Goal: Task Accomplishment & Management: Manage account settings

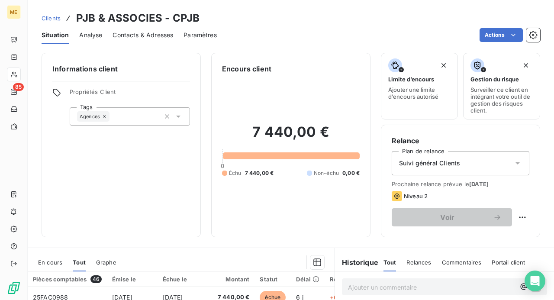
scroll to position [43, 0]
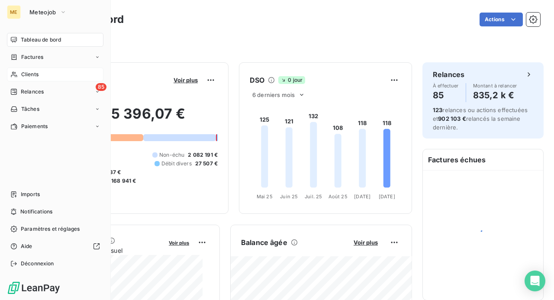
click at [32, 76] on span "Clients" at bounding box center [29, 75] width 17 height 8
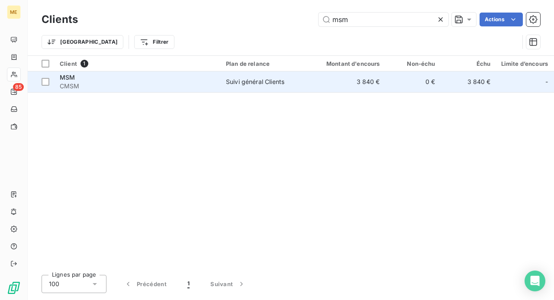
type input "msm"
click at [70, 84] on span "CMSM" at bounding box center [138, 86] width 156 height 9
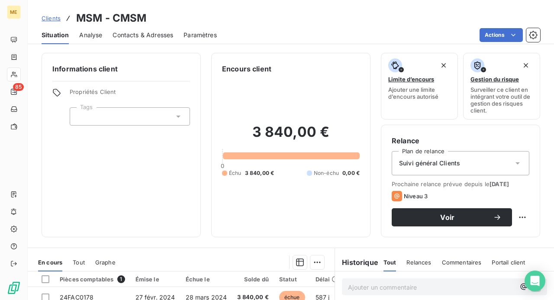
click at [141, 35] on span "Contacts & Adresses" at bounding box center [143, 35] width 61 height 9
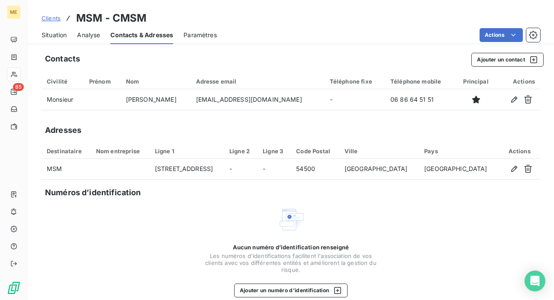
click at [61, 36] on span "Situation" at bounding box center [54, 35] width 25 height 9
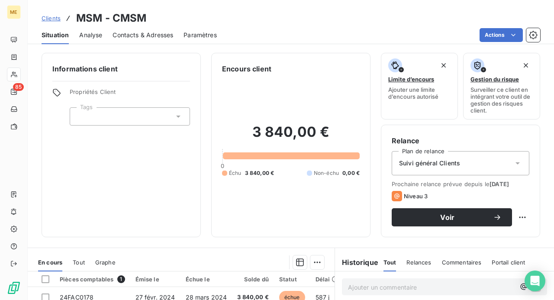
scroll to position [43, 0]
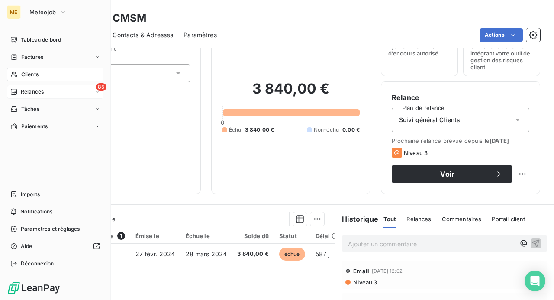
click at [24, 93] on span "Relances" at bounding box center [32, 92] width 23 height 8
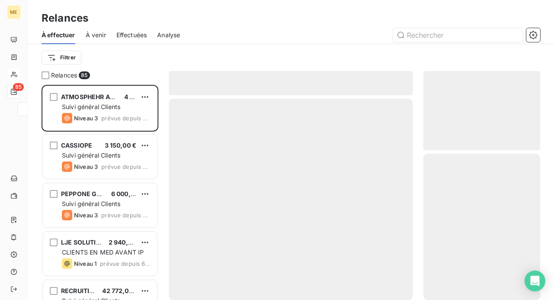
scroll to position [209, 110]
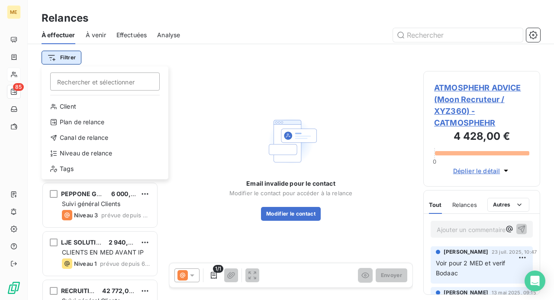
click at [61, 59] on html "ME 85 Relances À effectuer À venir Effectuées Analyse Filtrer Rechercher et sél…" at bounding box center [277, 150] width 554 height 300
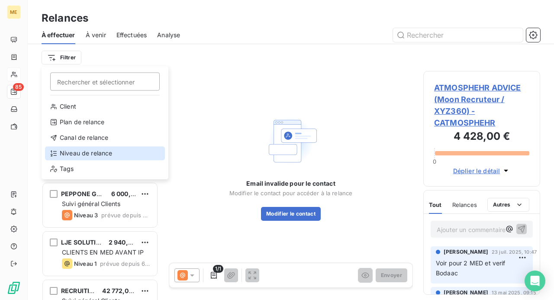
click at [98, 151] on div "Niveau de relance" at bounding box center [105, 153] width 120 height 14
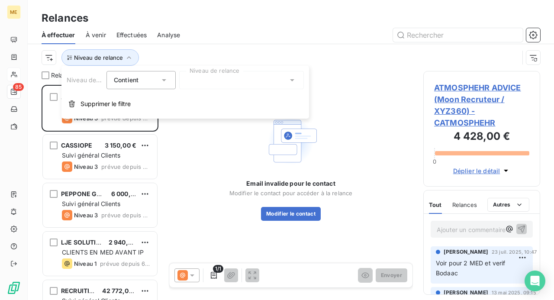
click at [290, 82] on icon at bounding box center [292, 80] width 9 height 9
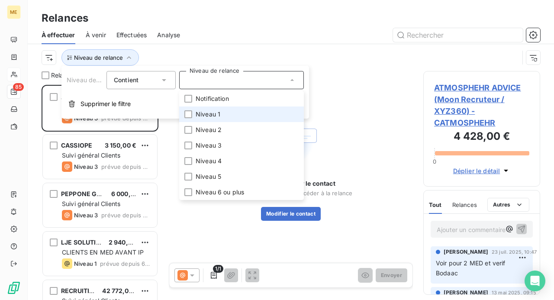
click at [220, 118] on span "Niveau 1" at bounding box center [208, 114] width 25 height 9
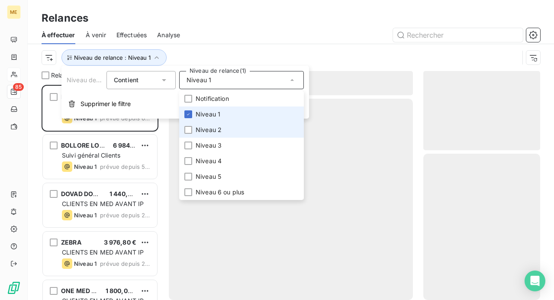
scroll to position [209, 110]
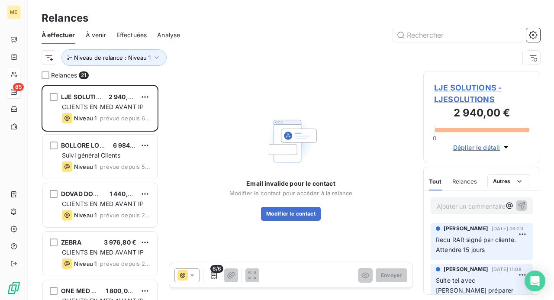
click at [207, 52] on div "Niveau de relance : Niveau 1" at bounding box center [280, 57] width 477 height 16
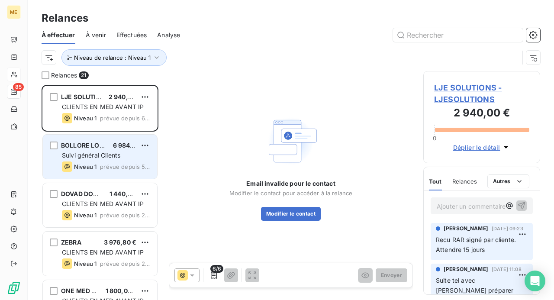
click at [109, 151] on div "Suivi général Clients" at bounding box center [106, 155] width 88 height 9
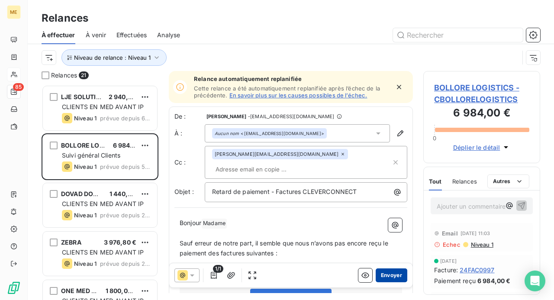
click at [378, 274] on button "Envoyer" at bounding box center [392, 275] width 32 height 14
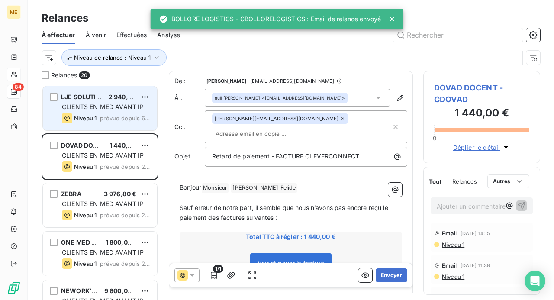
click at [92, 107] on span "CLIENTS EN MED AVANT IP" at bounding box center [103, 106] width 82 height 7
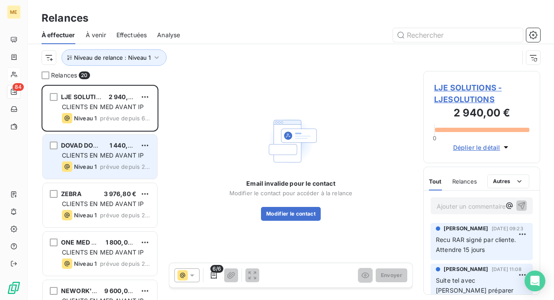
click at [88, 157] on span "CLIENTS EN MED AVANT IP" at bounding box center [103, 154] width 82 height 7
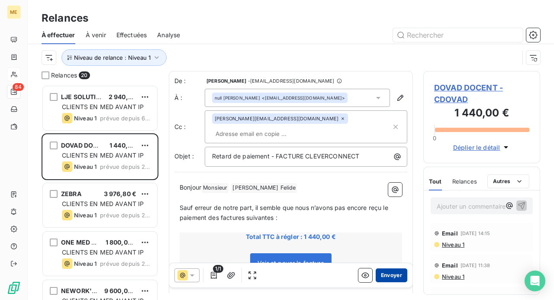
click at [378, 274] on button "Envoyer" at bounding box center [392, 275] width 32 height 14
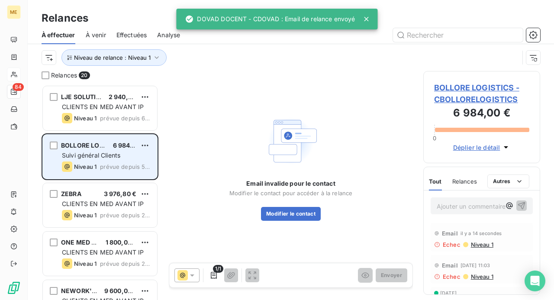
click at [106, 167] on span "prévue depuis 5 jours" at bounding box center [125, 166] width 50 height 7
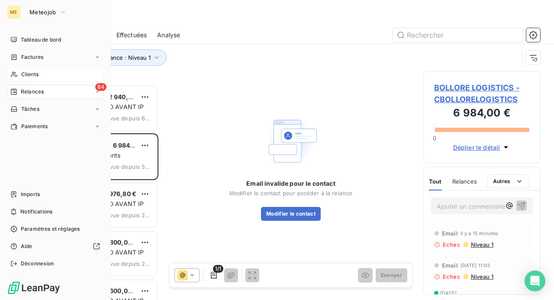
click at [29, 77] on span "Clients" at bounding box center [29, 75] width 17 height 8
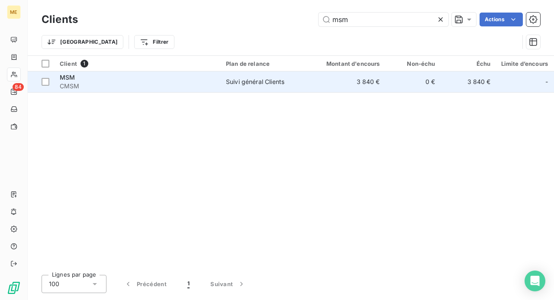
click at [111, 82] on span "CMSM" at bounding box center [138, 86] width 156 height 9
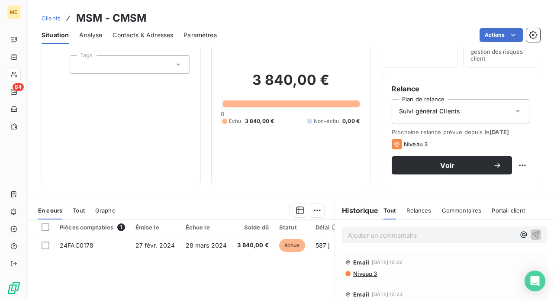
scroll to position [87, 0]
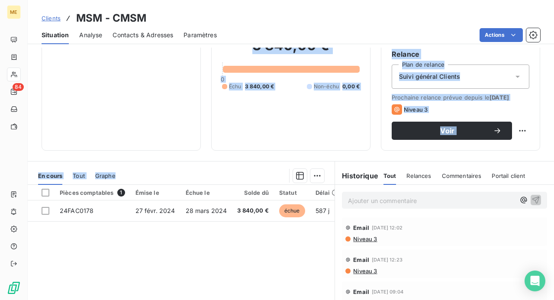
drag, startPoint x: 40, startPoint y: 132, endPoint x: 182, endPoint y: 247, distance: 182.2
click at [182, 247] on div "Informations client Propriétés Client Tags Encours client 3 840,00 € 0 Échu 3 8…" at bounding box center [291, 174] width 526 height 252
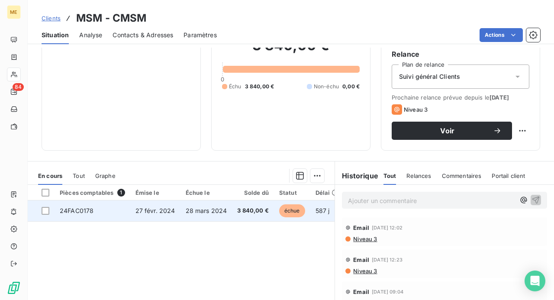
click at [172, 214] on td "27 févr. 2024" at bounding box center [155, 210] width 50 height 21
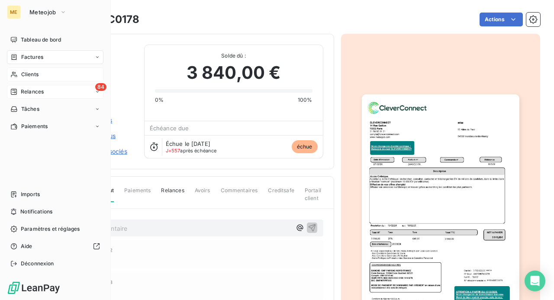
click at [37, 91] on span "Relances" at bounding box center [32, 92] width 23 height 8
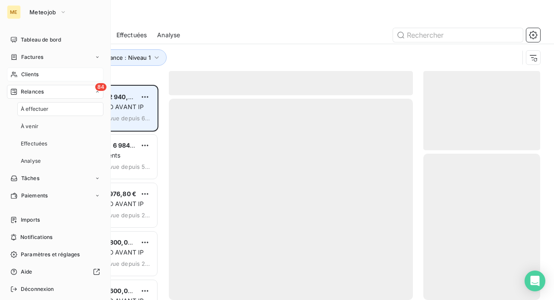
scroll to position [209, 110]
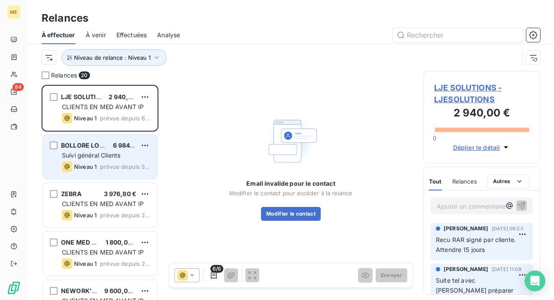
click at [127, 155] on div "Suivi général Clients" at bounding box center [106, 155] width 88 height 9
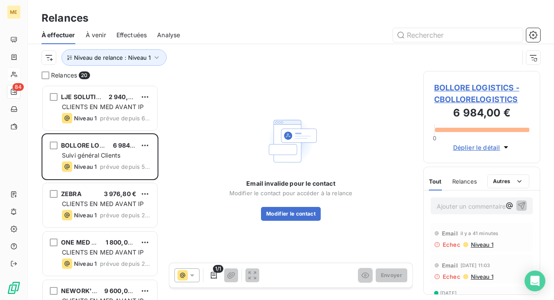
click at [469, 206] on p "Ajouter un commentaire ﻿" at bounding box center [469, 206] width 64 height 11
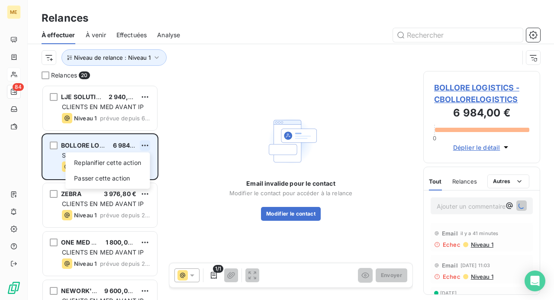
click at [147, 144] on html "ME 84 Relances À effectuer À venir Effectuées Analyse Niveau de relance : Nivea…" at bounding box center [277, 150] width 554 height 300
click at [132, 163] on div "Replanifier cette action" at bounding box center [107, 163] width 77 height 14
select select "9"
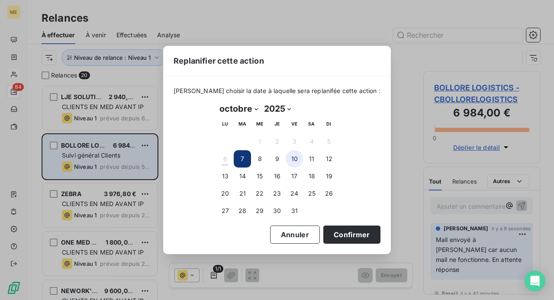
click at [289, 161] on button "10" at bounding box center [294, 158] width 17 height 17
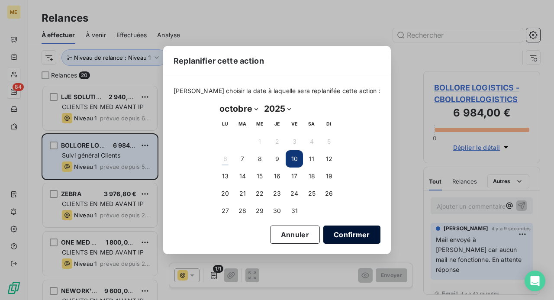
click at [333, 234] on button "Confirmer" at bounding box center [351, 234] width 57 height 18
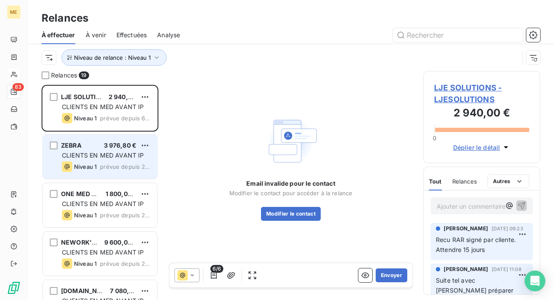
click at [78, 167] on span "Niveau 1" at bounding box center [85, 166] width 23 height 7
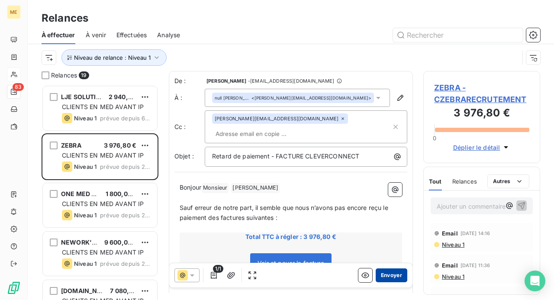
click at [383, 274] on button "Envoyer" at bounding box center [392, 275] width 32 height 14
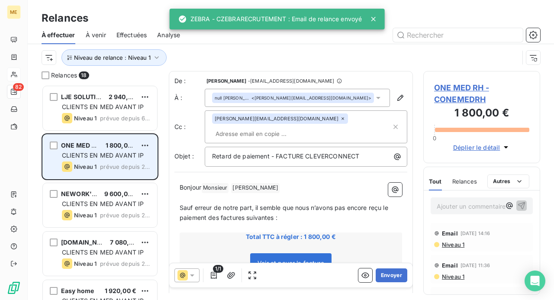
click at [98, 161] on div "Niveau 1 prévue depuis 2 jours" at bounding box center [106, 166] width 88 height 10
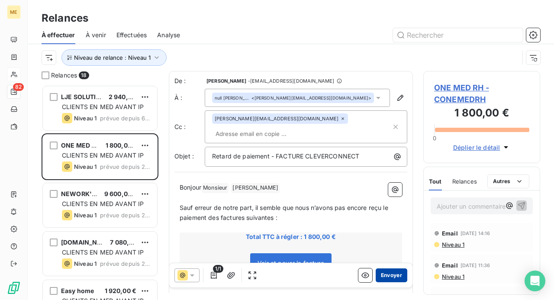
click at [380, 274] on button "Envoyer" at bounding box center [392, 275] width 32 height 14
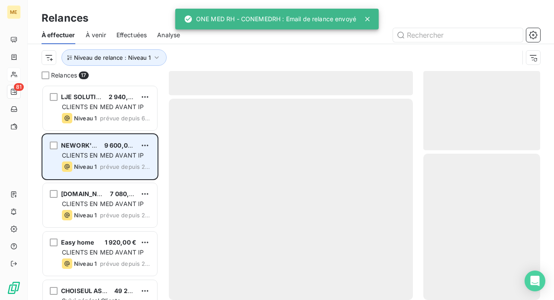
click at [85, 158] on span "CLIENTS EN MED AVANT IP" at bounding box center [103, 154] width 82 height 7
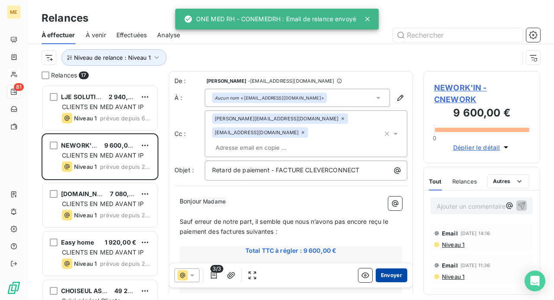
click at [394, 274] on button "Envoyer" at bounding box center [392, 275] width 32 height 14
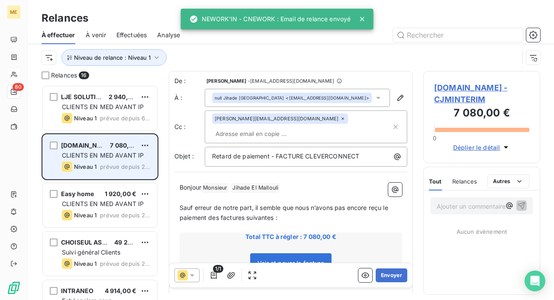
click at [93, 158] on span "CLIENTS EN MED AVANT IP" at bounding box center [103, 154] width 82 height 7
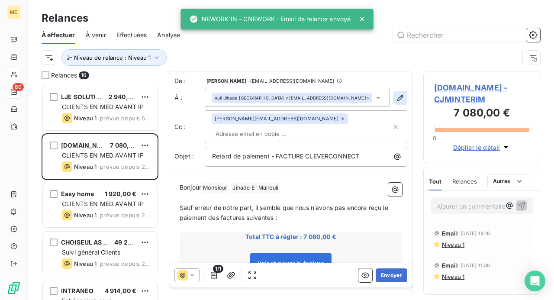
click at [397, 97] on icon "button" at bounding box center [400, 98] width 6 height 6
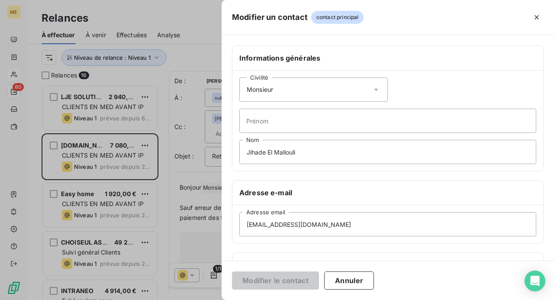
click at [373, 87] on icon at bounding box center [376, 89] width 9 height 9
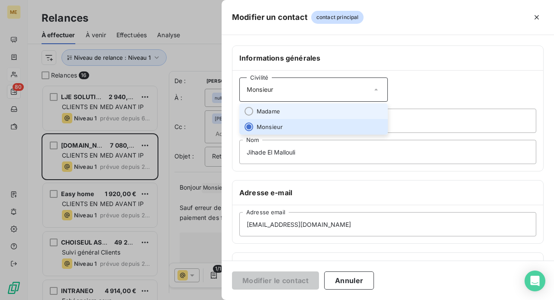
click at [343, 107] on li "Madame" at bounding box center [313, 111] width 148 height 16
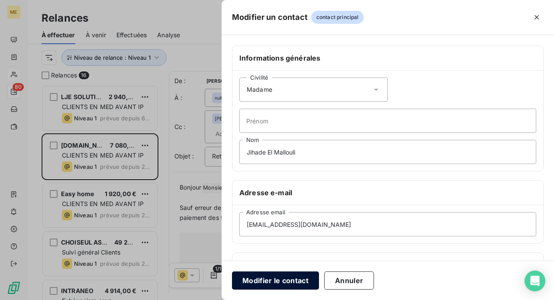
click at [292, 278] on button "Modifier le contact" at bounding box center [275, 280] width 87 height 18
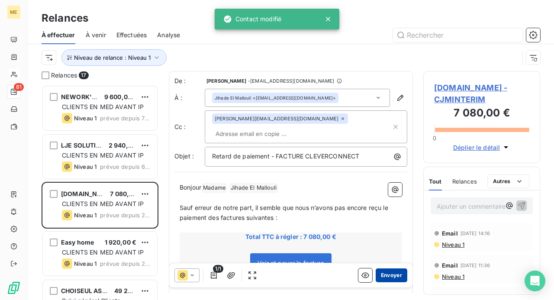
click at [387, 275] on button "Envoyer" at bounding box center [392, 275] width 32 height 14
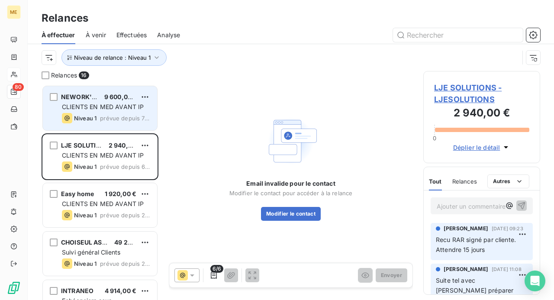
click at [88, 103] on span "CLIENTS EN MED AVANT IP" at bounding box center [103, 106] width 82 height 7
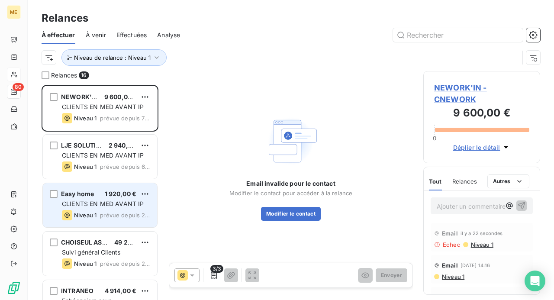
click at [85, 203] on span "CLIENTS EN MED AVANT IP" at bounding box center [103, 203] width 82 height 7
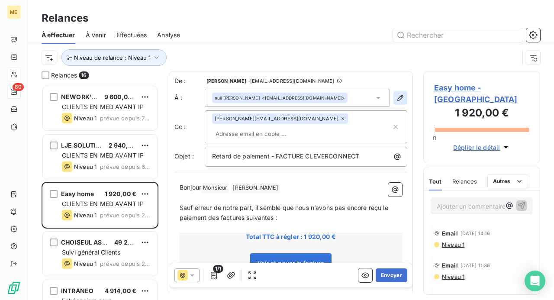
click at [397, 100] on icon "button" at bounding box center [400, 98] width 6 height 6
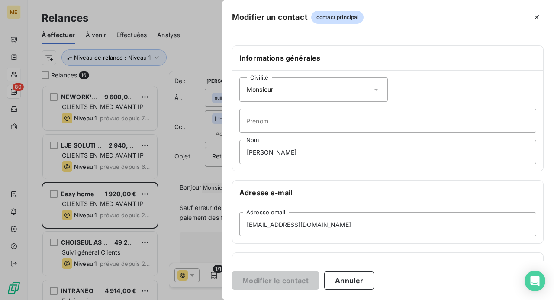
click at [372, 89] on icon at bounding box center [376, 89] width 9 height 9
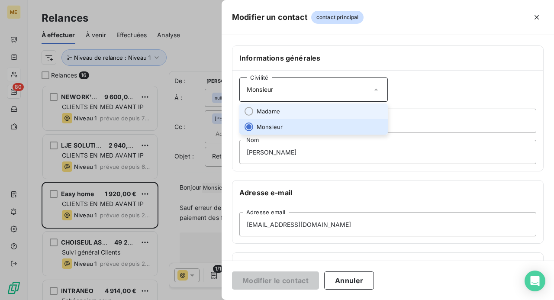
click at [345, 107] on li "Madame" at bounding box center [313, 111] width 148 height 16
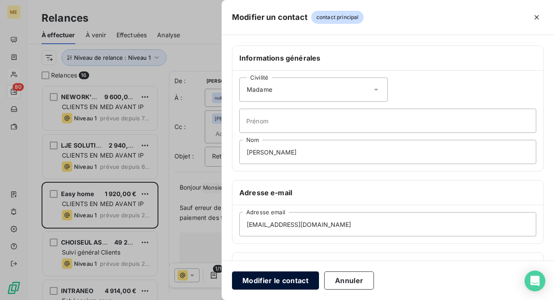
click at [282, 278] on button "Modifier le contact" at bounding box center [275, 280] width 87 height 18
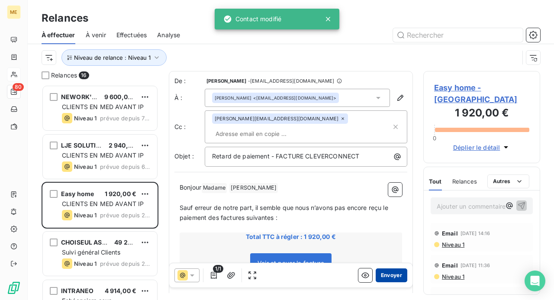
click at [391, 276] on button "Envoyer" at bounding box center [392, 275] width 32 height 14
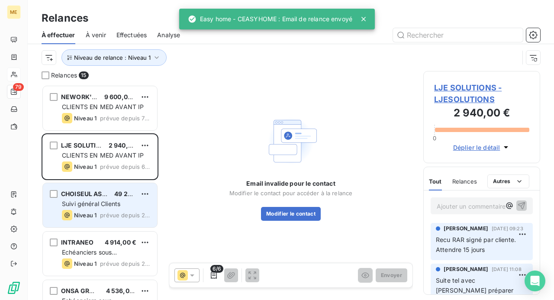
click at [85, 193] on span "CHOISEUL ASSOCIATES" at bounding box center [97, 193] width 72 height 7
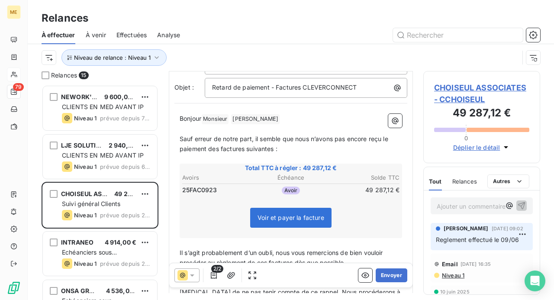
scroll to position [87, 0]
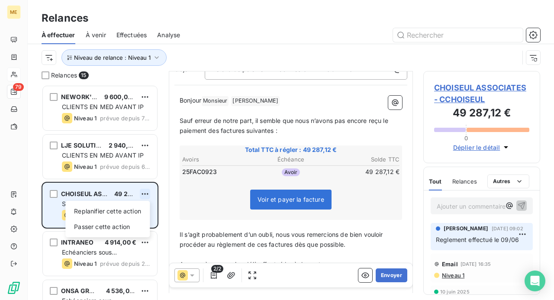
click at [143, 194] on html "ME 79 Relances À effectuer À venir Effectuées Analyse Niveau de relance : Nivea…" at bounding box center [277, 150] width 554 height 300
click at [129, 225] on div "Passer cette action" at bounding box center [107, 227] width 77 height 14
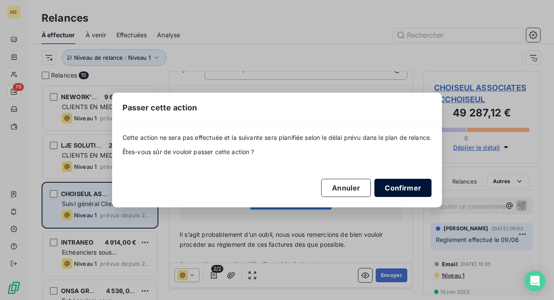
click at [408, 190] on button "Confirmer" at bounding box center [402, 188] width 57 height 18
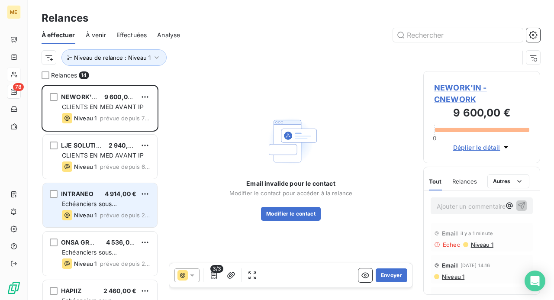
click at [119, 209] on div "INTRANEO 4 914,00 € Echéanciers sous prélèvements Niveau 1 prévue depuis 2 jours" at bounding box center [100, 205] width 114 height 44
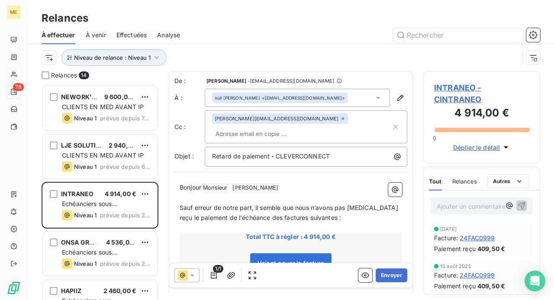
click at [464, 203] on p "Ajouter un commentaire ﻿" at bounding box center [469, 206] width 64 height 11
click at [144, 194] on html "ME 78 Relances À effectuer À venir Effectuées Analyse Niveau de relance : Nivea…" at bounding box center [277, 150] width 554 height 300
click at [130, 214] on div "Replanifier cette action" at bounding box center [107, 211] width 77 height 14
select select "9"
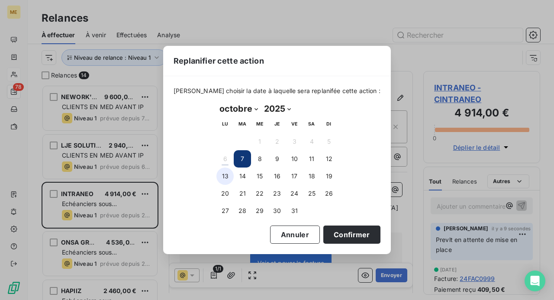
click at [220, 179] on button "13" at bounding box center [224, 175] width 17 height 17
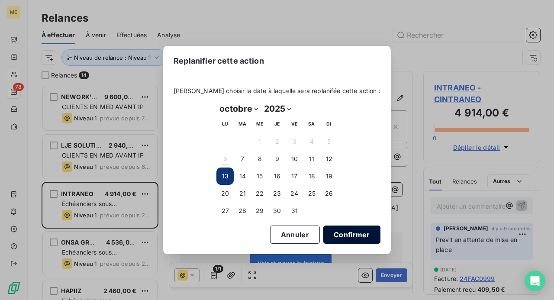
click at [338, 235] on button "Confirmer" at bounding box center [351, 234] width 57 height 18
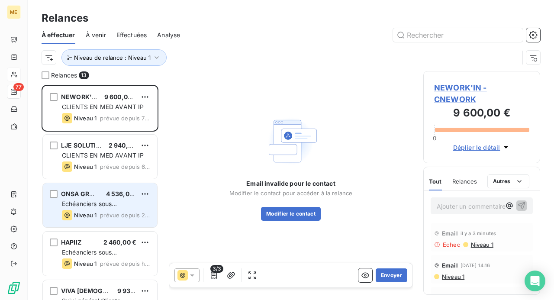
click at [97, 196] on span "ONSA GROUP" at bounding box center [82, 193] width 42 height 7
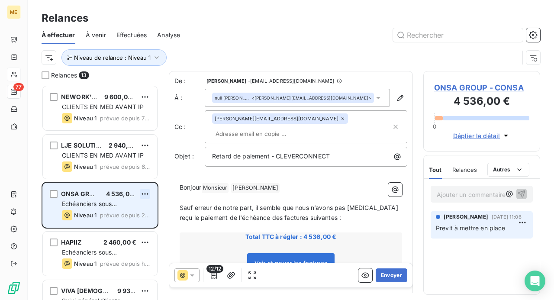
click at [147, 194] on html "ME 77 Relances À effectuer À venir Effectuées Analyse Niveau de relance : Nivea…" at bounding box center [277, 150] width 554 height 300
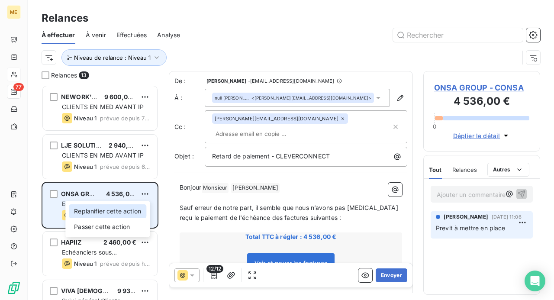
click at [134, 214] on div "Replanifier cette action" at bounding box center [107, 211] width 77 height 14
select select "9"
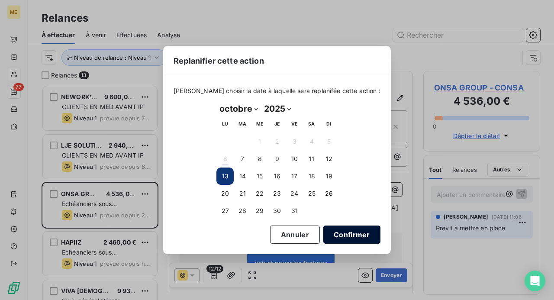
click at [347, 238] on button "Confirmer" at bounding box center [351, 234] width 57 height 18
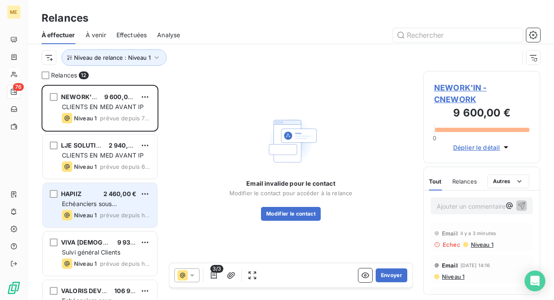
click at [132, 206] on div "Echéanciers sous prélèvements" at bounding box center [106, 204] width 88 height 9
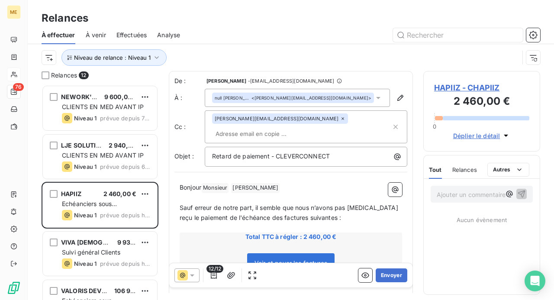
click at [448, 193] on p "Ajouter un commentaire ﻿" at bounding box center [469, 194] width 64 height 11
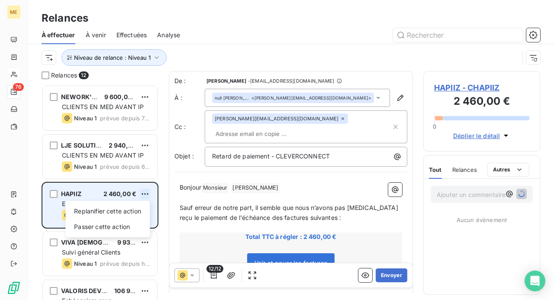
click at [146, 194] on html "ME 76 Relances À effectuer À venir Effectuées Analyse Niveau de relance : Nivea…" at bounding box center [277, 150] width 554 height 300
click at [140, 209] on div "Replanifier cette action" at bounding box center [107, 211] width 77 height 14
select select "9"
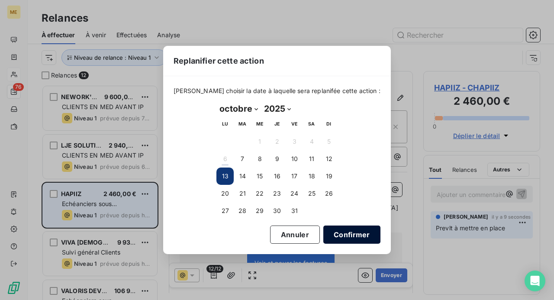
click at [339, 232] on button "Confirmer" at bounding box center [351, 234] width 57 height 18
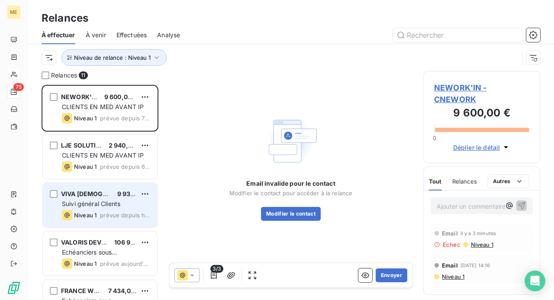
click at [114, 201] on span "Suivi général Clients" at bounding box center [91, 203] width 58 height 7
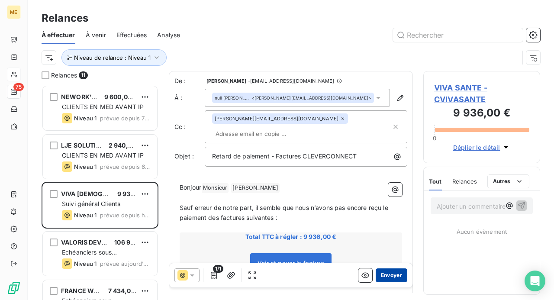
click at [389, 274] on button "Envoyer" at bounding box center [392, 275] width 32 height 14
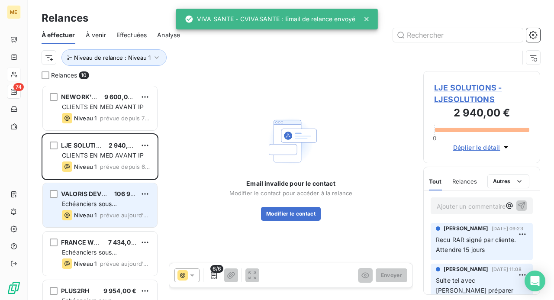
click at [133, 209] on div "VALORIS DEVELOPPEMENT 106 962,72 € Echéanciers sous prélèvements Niveau 1 prévu…" at bounding box center [100, 205] width 114 height 44
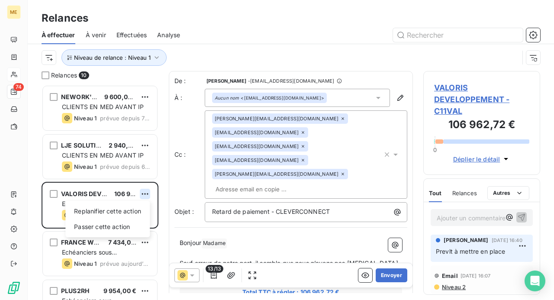
click at [145, 194] on html "ME 74 Relances À effectuer À venir Effectuées Analyse Niveau de relance : Nivea…" at bounding box center [277, 150] width 554 height 300
click at [140, 206] on div "Replanifier cette action" at bounding box center [107, 211] width 77 height 14
select select "9"
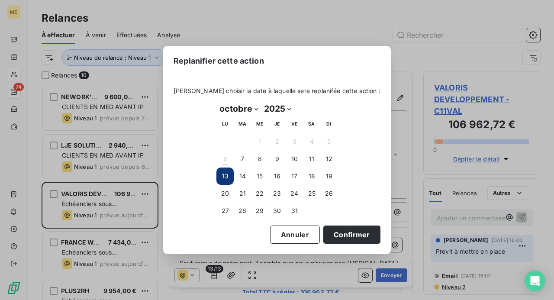
click at [223, 176] on button "13" at bounding box center [224, 175] width 17 height 17
click at [226, 179] on button "13" at bounding box center [224, 175] width 17 height 17
click at [334, 230] on button "Confirmer" at bounding box center [351, 234] width 57 height 18
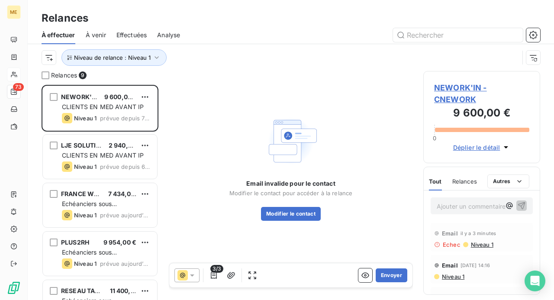
click at [103, 195] on div "FRANCE WORK 7 434,00 €" at bounding box center [106, 194] width 88 height 8
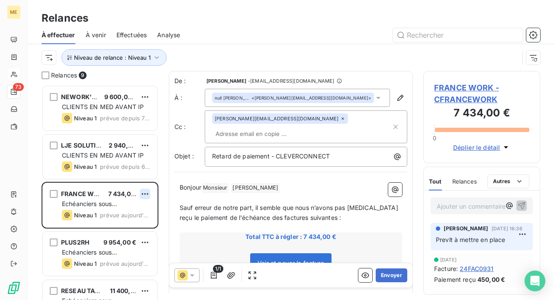
click at [146, 192] on html "ME 73 Relances À effectuer À venir Effectuées Analyse Niveau de relance : Nivea…" at bounding box center [277, 150] width 554 height 300
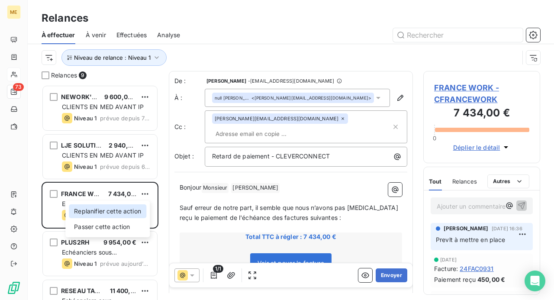
click at [139, 211] on div "Replanifier cette action" at bounding box center [107, 211] width 77 height 14
select select "9"
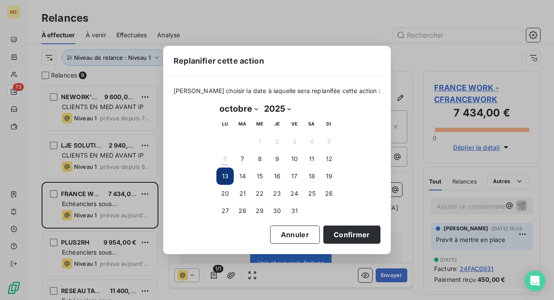
click at [225, 179] on button "13" at bounding box center [224, 175] width 17 height 17
click at [225, 178] on button "13" at bounding box center [224, 175] width 17 height 17
click at [340, 235] on button "Confirmer" at bounding box center [351, 234] width 57 height 18
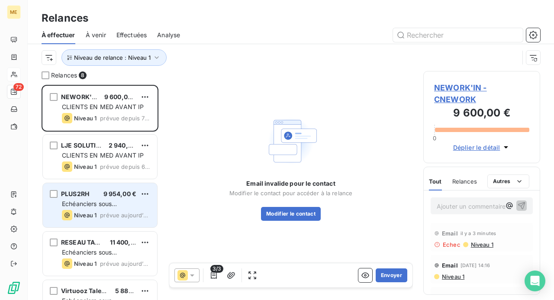
click at [126, 198] on div "PLUS2RH 9 954,00 € Echéanciers sous prélèvements Niveau 1 prévue [DATE]" at bounding box center [100, 205] width 114 height 44
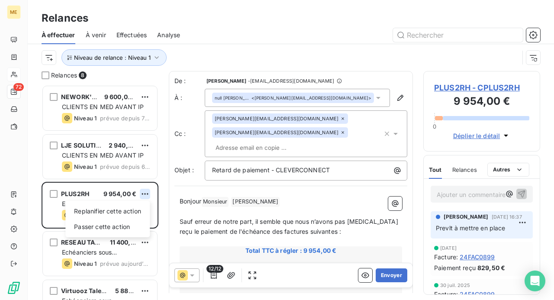
click at [145, 195] on html "ME 72 Relances À effectuer À venir Effectuées Analyse Niveau de relance : Nivea…" at bounding box center [277, 150] width 554 height 300
click at [131, 208] on div "Replanifier cette action" at bounding box center [107, 211] width 77 height 14
select select "9"
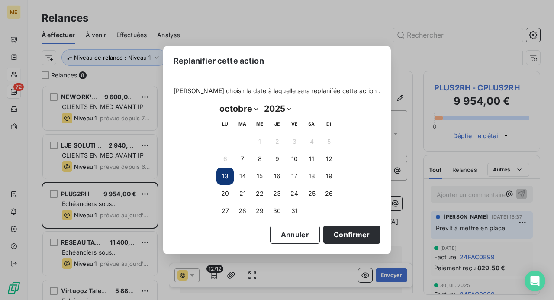
click at [224, 178] on button "13" at bounding box center [224, 175] width 17 height 17
click at [222, 178] on button "13" at bounding box center [224, 175] width 17 height 17
click at [328, 230] on button "Confirmer" at bounding box center [351, 234] width 57 height 18
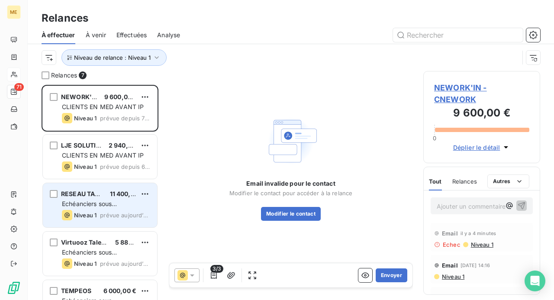
click at [120, 207] on div "Echéanciers sous prélèvements" at bounding box center [106, 204] width 88 height 9
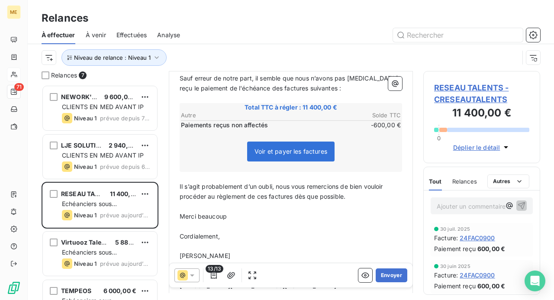
scroll to position [87, 0]
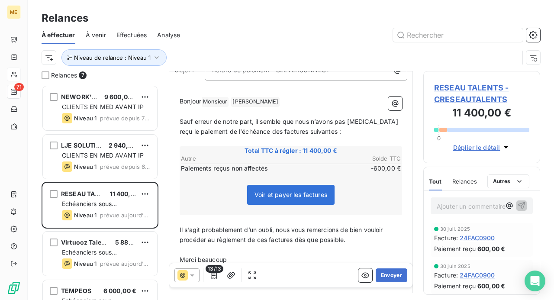
click at [462, 206] on p "Ajouter un commentaire ﻿" at bounding box center [469, 206] width 64 height 11
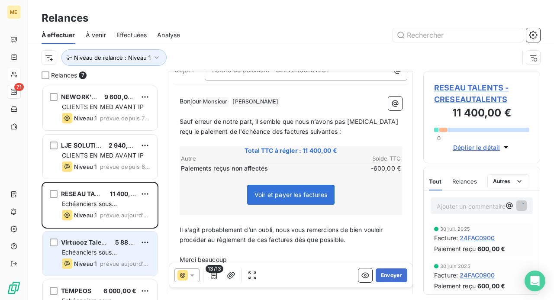
click at [94, 257] on div "Virtuooz Talent Strategy 5 880,00 € Echéanciers sous prélèvements Niveau 1 prév…" at bounding box center [100, 254] width 114 height 44
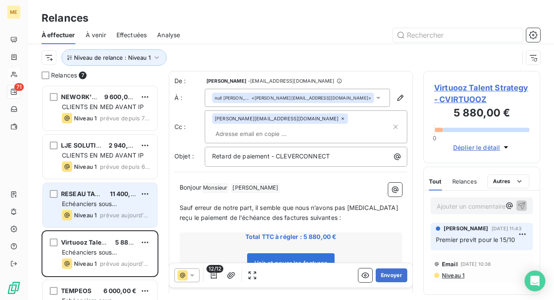
click at [133, 204] on div "Echéanciers sous prélèvements" at bounding box center [106, 204] width 88 height 9
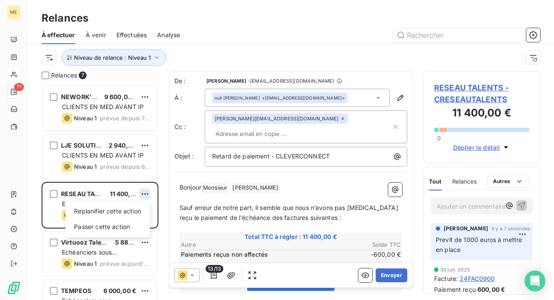
click at [145, 192] on html "ME 71 Relances À effectuer À venir Effectuées Analyse Niveau de relance : Nivea…" at bounding box center [277, 150] width 554 height 300
click at [138, 205] on div "Replanifier cette action" at bounding box center [107, 211] width 77 height 14
select select "9"
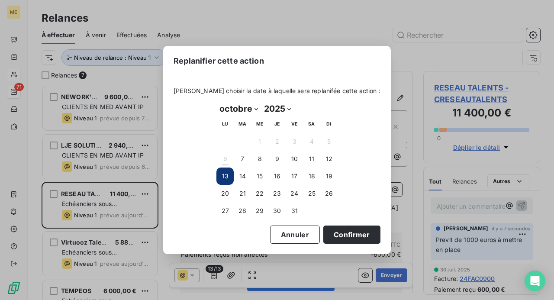
click at [230, 175] on button "13" at bounding box center [224, 175] width 17 height 17
click at [338, 234] on button "Confirmer" at bounding box center [351, 234] width 57 height 18
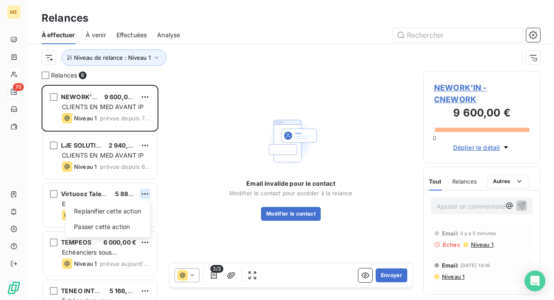
click at [146, 195] on html "ME 70 Relances À effectuer À venir Effectuées Analyse Niveau de relance : Nivea…" at bounding box center [277, 150] width 554 height 300
click at [134, 208] on div "Replanifier cette action" at bounding box center [107, 211] width 77 height 14
select select "9"
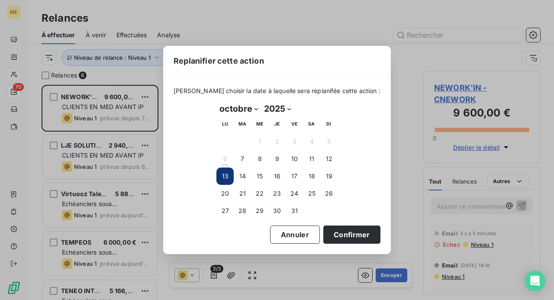
click at [229, 180] on button "13" at bounding box center [224, 175] width 17 height 17
click at [228, 177] on button "13" at bounding box center [224, 175] width 17 height 17
click at [335, 231] on button "Confirmer" at bounding box center [351, 234] width 57 height 18
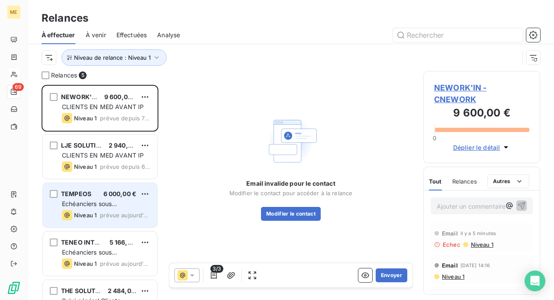
click at [121, 205] on div "Echéanciers sous prélèvements" at bounding box center [106, 204] width 88 height 9
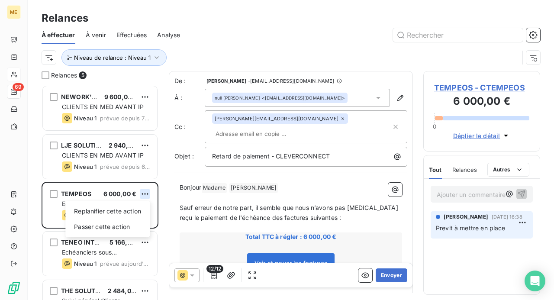
click at [144, 195] on html "ME 69 Relances À effectuer À venir Effectuées Analyse Niveau de relance : Nivea…" at bounding box center [277, 150] width 554 height 300
click at [122, 212] on div "Replanifier cette action" at bounding box center [107, 211] width 77 height 14
select select "9"
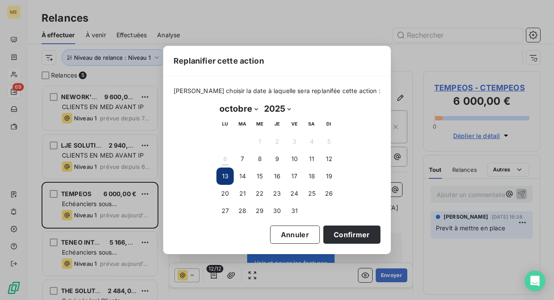
click at [225, 178] on button "13" at bounding box center [224, 175] width 17 height 17
click at [340, 233] on button "Confirmer" at bounding box center [351, 234] width 57 height 18
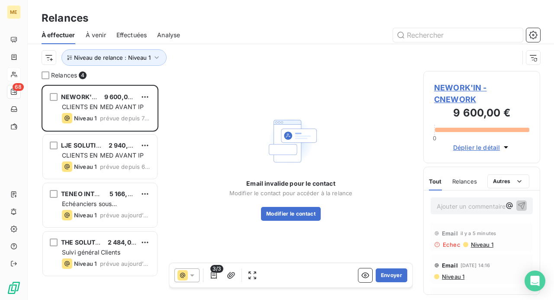
click at [106, 197] on div "TENEO INTERIM 5 166,00 €" at bounding box center [106, 194] width 88 height 8
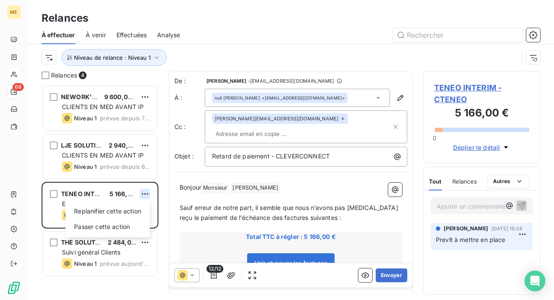
click at [147, 196] on html "ME 68 Relances À effectuer À venir Effectuées Analyse Niveau de relance : Nivea…" at bounding box center [277, 150] width 554 height 300
click at [136, 209] on div "Replanifier cette action" at bounding box center [107, 211] width 77 height 14
select select "9"
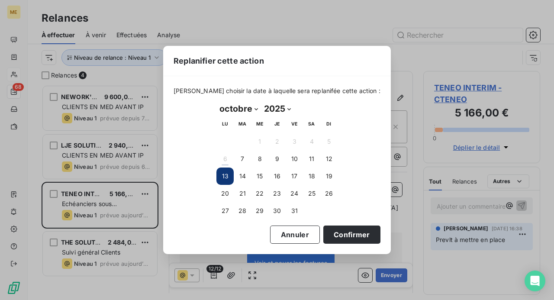
click at [229, 178] on button "13" at bounding box center [224, 175] width 17 height 17
click at [228, 178] on button "13" at bounding box center [224, 175] width 17 height 17
click at [342, 234] on button "Confirmer" at bounding box center [351, 234] width 57 height 18
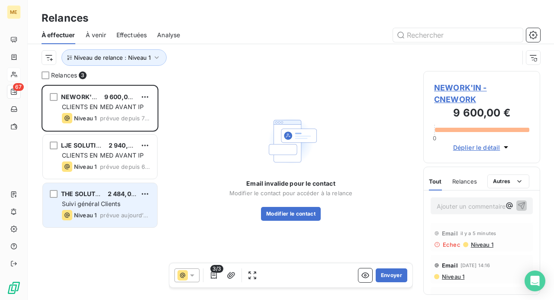
click at [116, 201] on span "Suivi général Clients" at bounding box center [91, 203] width 58 height 7
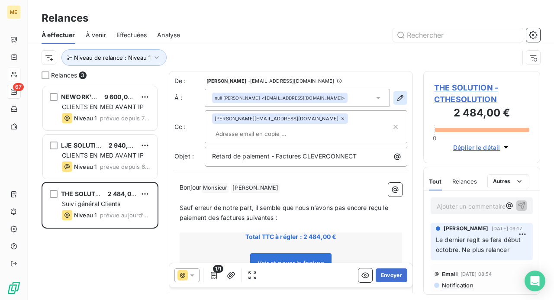
click at [396, 97] on icon "button" at bounding box center [400, 97] width 9 height 9
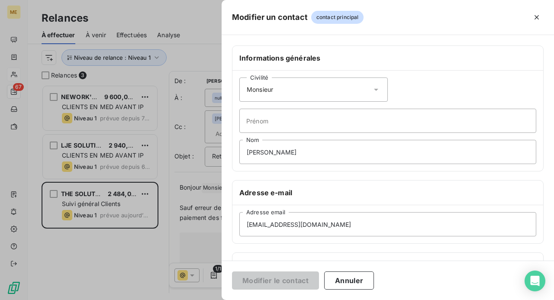
click at [372, 89] on icon at bounding box center [376, 89] width 9 height 9
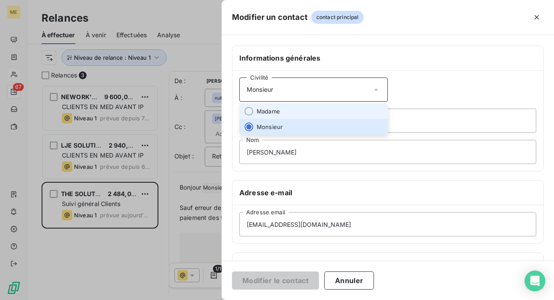
click at [344, 107] on li "Madame" at bounding box center [313, 111] width 148 height 16
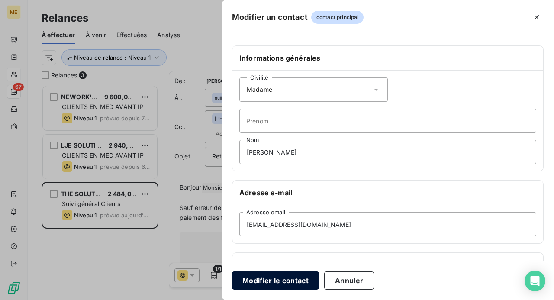
click at [280, 278] on button "Modifier le contact" at bounding box center [275, 280] width 87 height 18
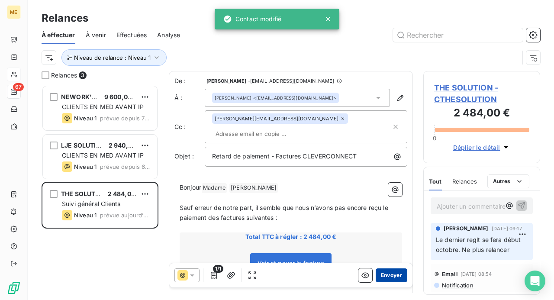
click at [391, 276] on button "Envoyer" at bounding box center [392, 275] width 32 height 14
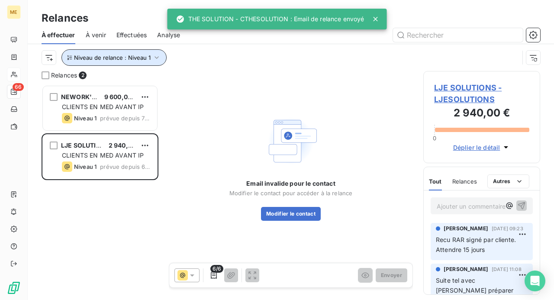
click at [130, 58] on span "Niveau de relance : Niveau 1" at bounding box center [112, 57] width 77 height 7
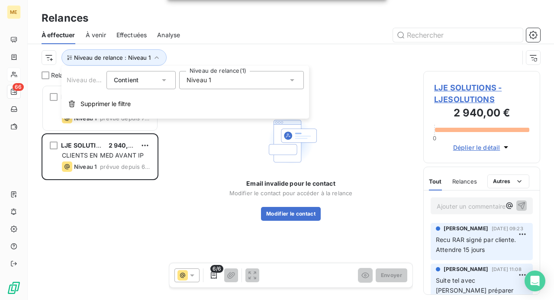
click at [204, 79] on span "Niveau 1" at bounding box center [199, 80] width 25 height 9
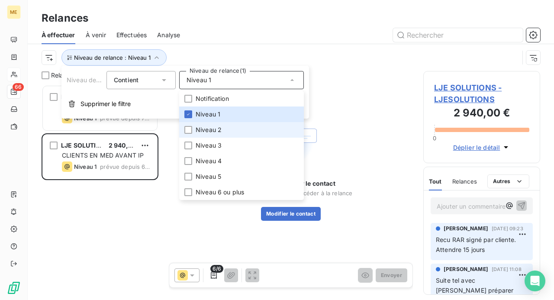
click at [210, 131] on span "Niveau 2" at bounding box center [209, 130] width 26 height 9
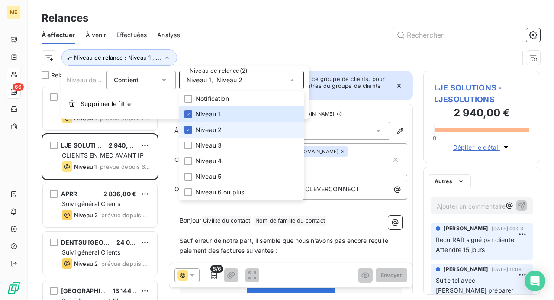
scroll to position [209, 110]
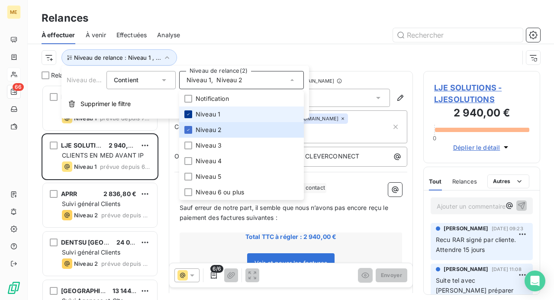
click at [186, 113] on icon at bounding box center [188, 114] width 5 height 5
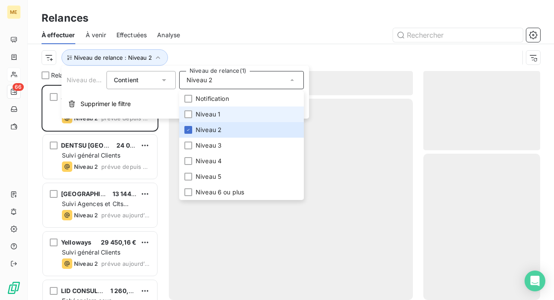
scroll to position [209, 110]
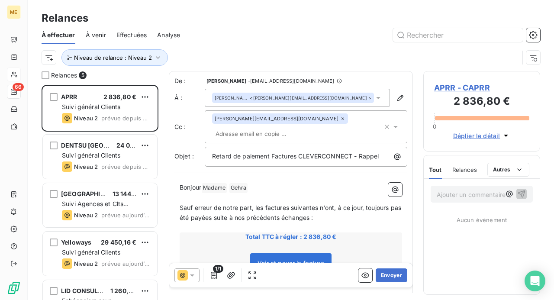
click at [241, 29] on div at bounding box center [365, 35] width 350 height 14
click at [386, 272] on button "Envoyer" at bounding box center [392, 275] width 32 height 14
click at [446, 87] on span "APRR - CAPRR" at bounding box center [481, 88] width 95 height 12
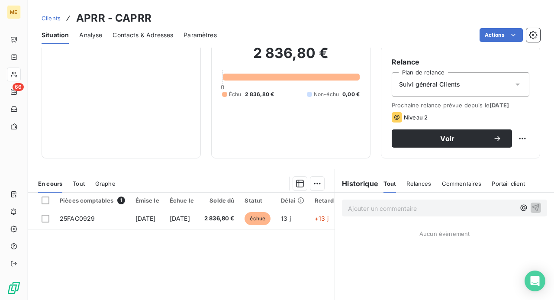
scroll to position [87, 0]
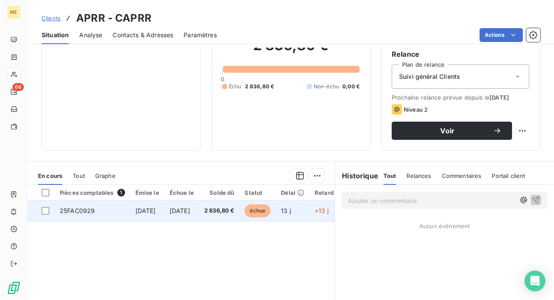
click at [199, 215] on td "[DATE]" at bounding box center [181, 210] width 35 height 21
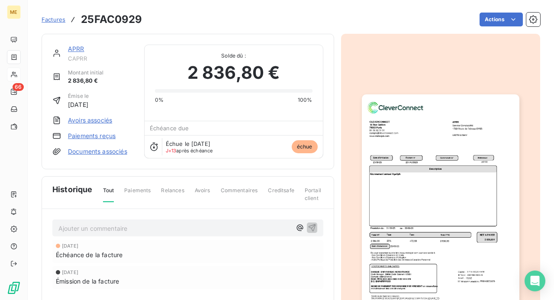
click at [410, 203] on img "button" at bounding box center [441, 205] width 158 height 222
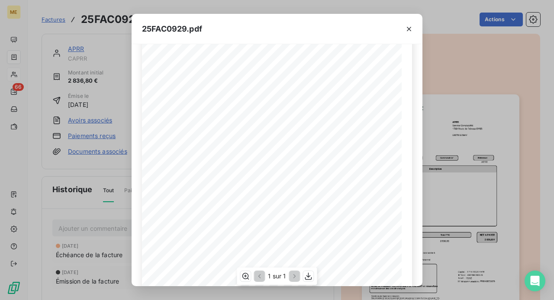
scroll to position [43, 0]
click at [409, 26] on icon "button" at bounding box center [409, 29] width 9 height 9
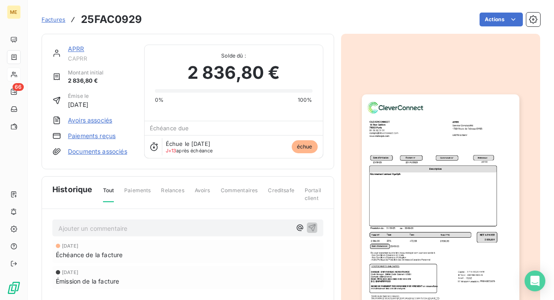
click at [402, 183] on img "button" at bounding box center [441, 205] width 158 height 222
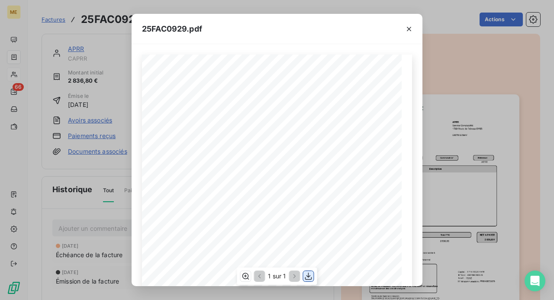
click at [312, 274] on icon "button" at bounding box center [308, 276] width 9 height 9
click at [409, 29] on icon "button" at bounding box center [409, 29] width 4 height 4
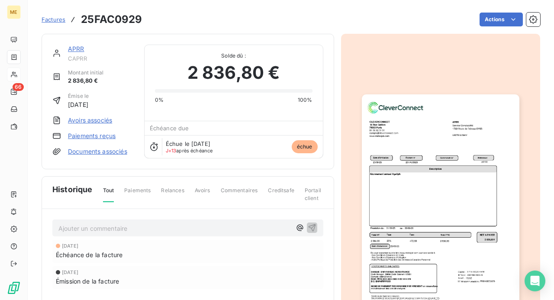
click at [148, 228] on p "Ajouter un commentaire ﻿" at bounding box center [174, 228] width 233 height 11
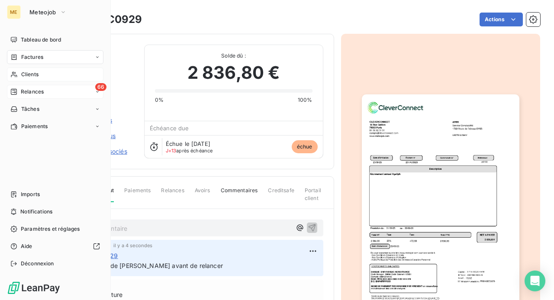
click at [41, 90] on span "Relances" at bounding box center [32, 92] width 23 height 8
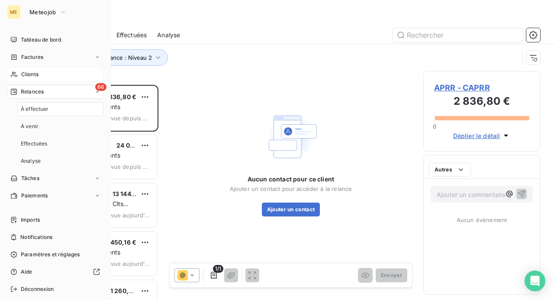
scroll to position [209, 110]
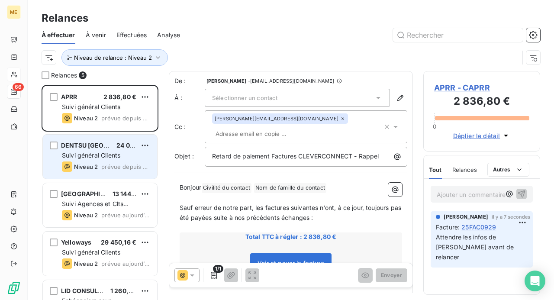
click at [138, 151] on div "Suivi général Clients" at bounding box center [106, 155] width 88 height 9
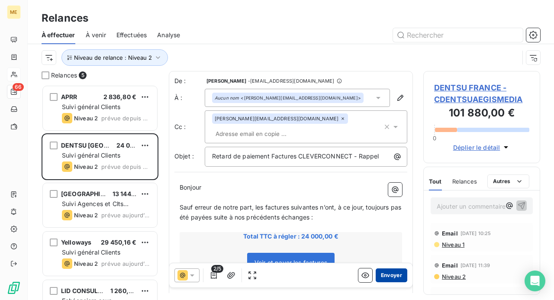
click at [384, 274] on button "Envoyer" at bounding box center [392, 275] width 32 height 14
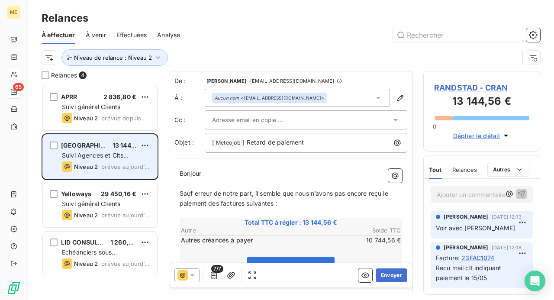
click at [114, 167] on span "prévue aujourd’hui" at bounding box center [125, 166] width 49 height 7
click at [139, 146] on div "RANDSTAD 13 144,56 €" at bounding box center [106, 146] width 88 height 8
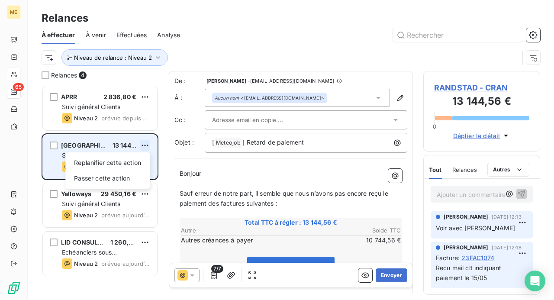
click at [149, 146] on html "ME 65 Relances À effectuer À venir Effectuées Analyse Niveau de relance : Nivea…" at bounding box center [277, 150] width 554 height 300
click at [128, 179] on div "Passer cette action" at bounding box center [107, 178] width 77 height 14
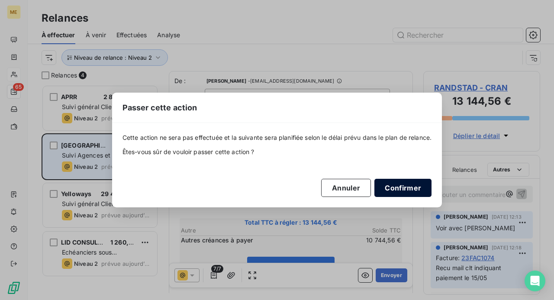
click at [401, 192] on button "Confirmer" at bounding box center [402, 188] width 57 height 18
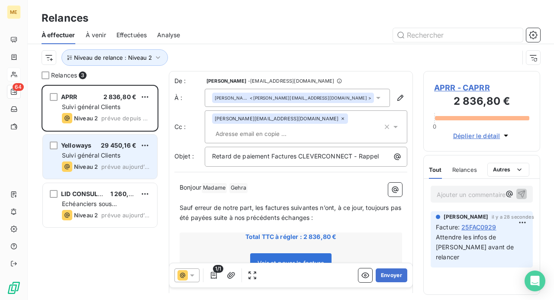
click at [136, 163] on span "prévue aujourd’hui" at bounding box center [125, 166] width 49 height 7
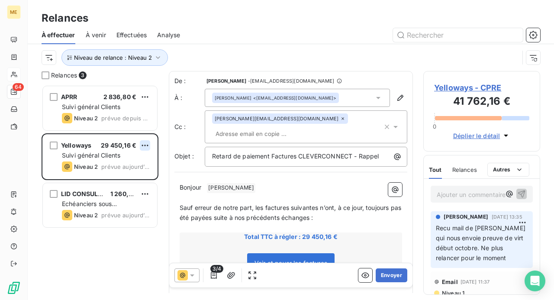
click at [146, 146] on html "ME 64 Relances À effectuer À venir Effectuées Analyse Niveau de relance : Nivea…" at bounding box center [277, 150] width 554 height 300
click at [129, 164] on div "Replanifier cette action" at bounding box center [107, 163] width 77 height 14
select select "9"
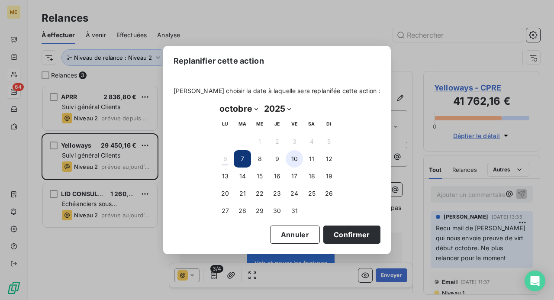
click at [293, 165] on button "10" at bounding box center [294, 158] width 17 height 17
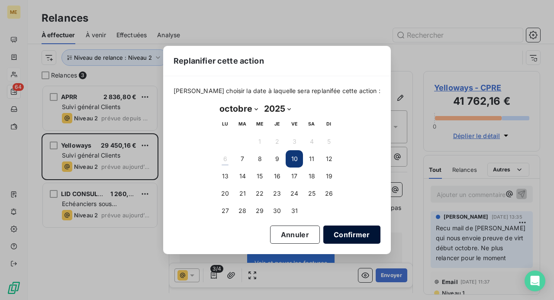
click at [347, 234] on button "Confirmer" at bounding box center [351, 234] width 57 height 18
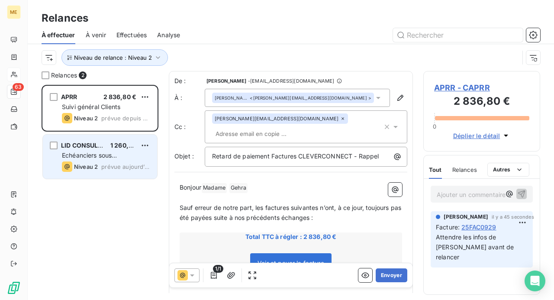
click at [132, 158] on div "Echéanciers sous prélèvements" at bounding box center [106, 155] width 88 height 9
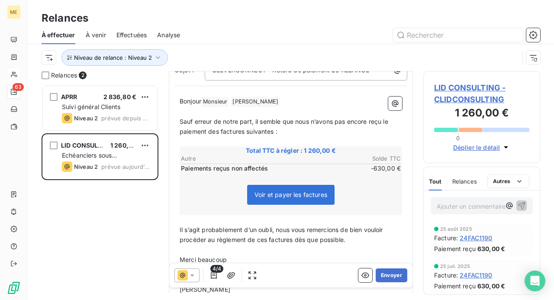
scroll to position [43, 0]
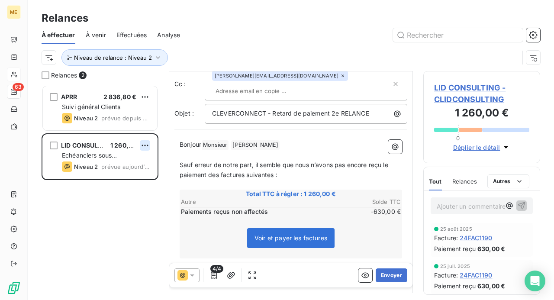
click at [146, 145] on html "ME 63 Relances À effectuer À venir Effectuées Analyse Niveau de relance : Nivea…" at bounding box center [277, 150] width 554 height 300
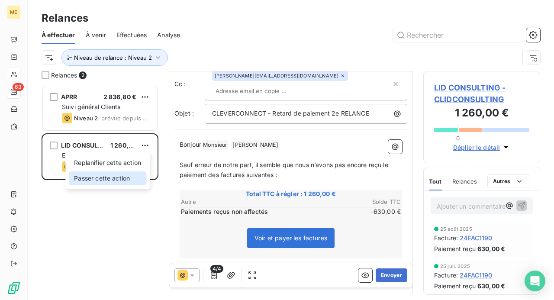
click at [129, 178] on div "Passer cette action" at bounding box center [107, 178] width 77 height 14
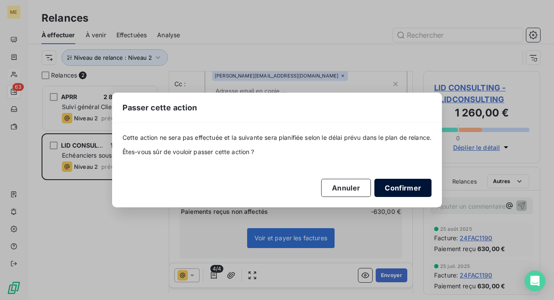
click at [406, 186] on button "Confirmer" at bounding box center [402, 188] width 57 height 18
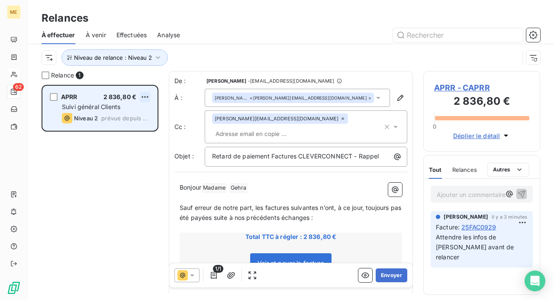
click at [146, 99] on html "ME 62 Relances À effectuer À venir Effectuées Analyse Niveau de relance : Nivea…" at bounding box center [277, 150] width 554 height 300
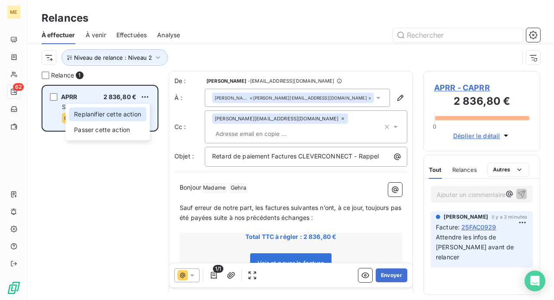
click at [137, 115] on div "Replanifier cette action" at bounding box center [107, 114] width 77 height 14
select select "9"
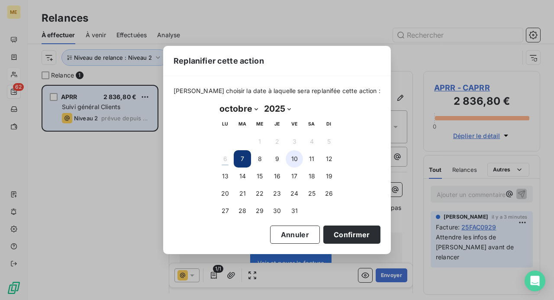
click at [296, 157] on button "10" at bounding box center [294, 158] width 17 height 17
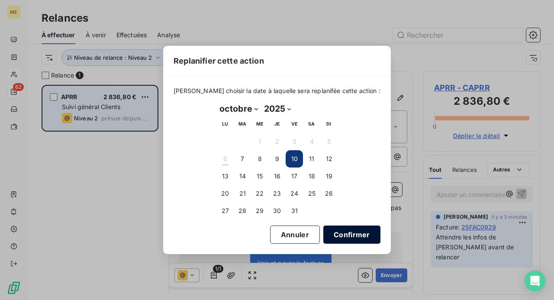
click at [340, 236] on button "Confirmer" at bounding box center [351, 234] width 57 height 18
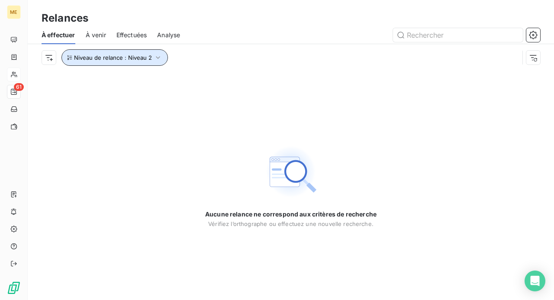
click at [124, 58] on span "Niveau de relance : Niveau 2" at bounding box center [113, 57] width 78 height 7
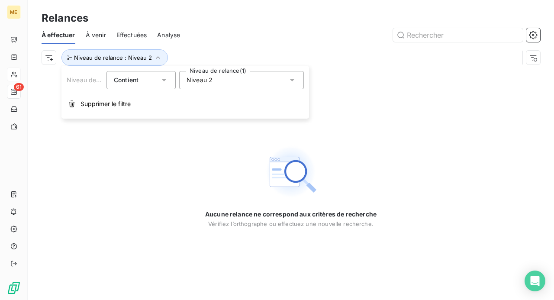
click at [208, 80] on span "Niveau 2" at bounding box center [200, 80] width 26 height 9
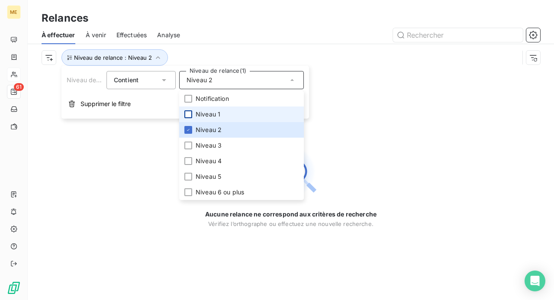
click at [187, 113] on div at bounding box center [188, 114] width 8 height 8
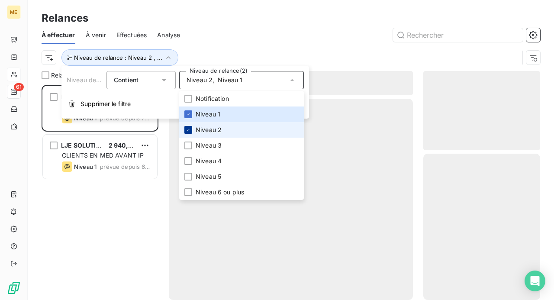
scroll to position [209, 110]
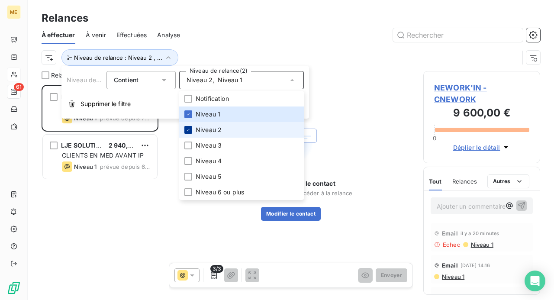
click at [189, 127] on icon at bounding box center [188, 129] width 5 height 5
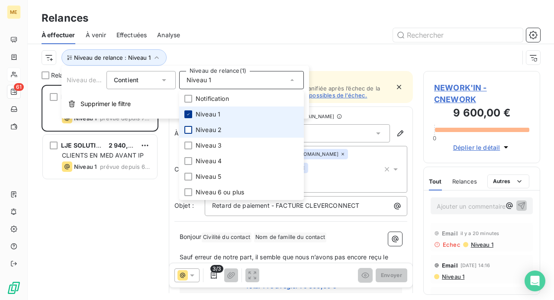
click at [188, 113] on icon at bounding box center [188, 114] width 5 height 5
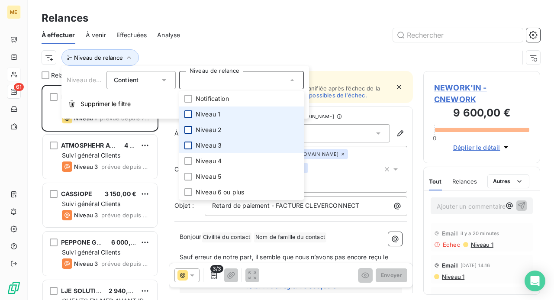
click at [189, 143] on div at bounding box center [188, 146] width 8 height 8
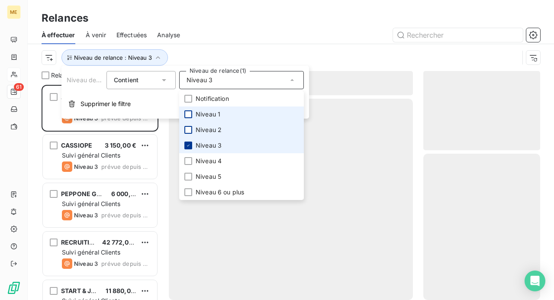
scroll to position [209, 110]
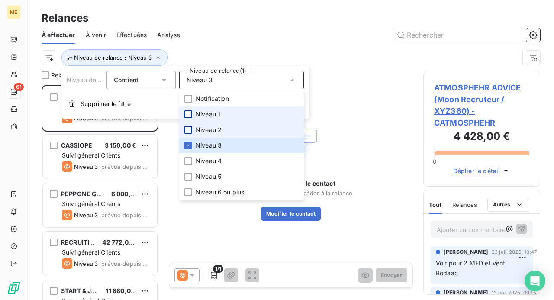
click at [204, 55] on div "Niveau de relance : Niveau 3" at bounding box center [280, 57] width 477 height 16
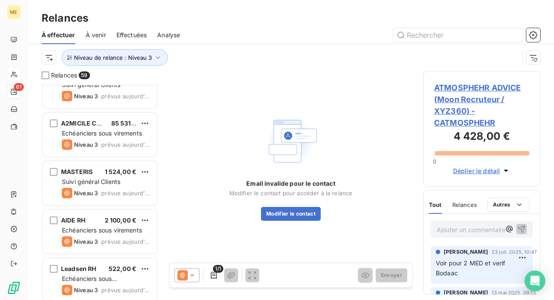
scroll to position [2645, 0]
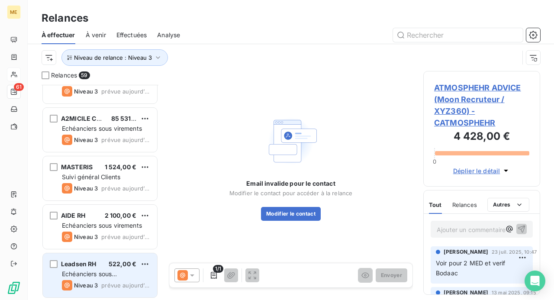
click at [129, 272] on div "Echéanciers sous prélèvements" at bounding box center [106, 274] width 88 height 9
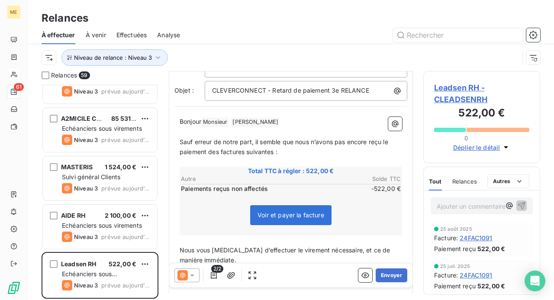
scroll to position [87, 0]
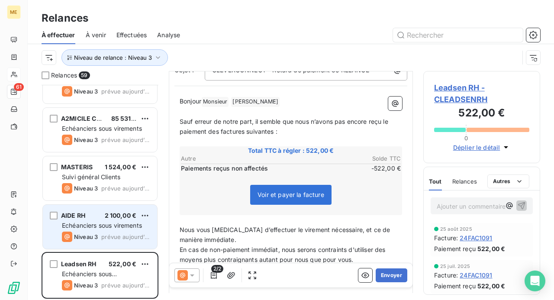
click at [118, 224] on span "Echéanciers sous virements" at bounding box center [102, 225] width 80 height 7
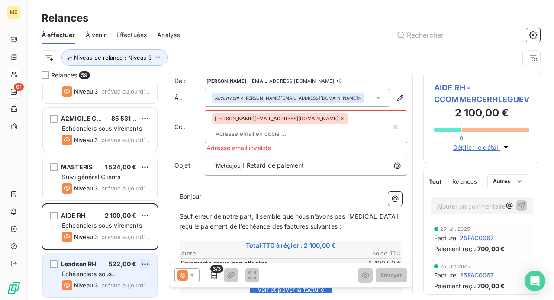
click at [145, 264] on html "ME 61 Relances À effectuer À venir Effectuées Analyse Niveau de relance : Nivea…" at bounding box center [277, 150] width 554 height 300
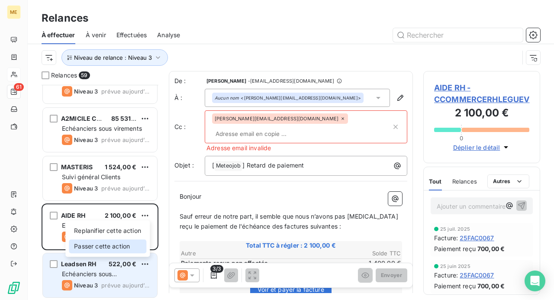
click at [134, 250] on div "Passer cette action" at bounding box center [107, 246] width 77 height 14
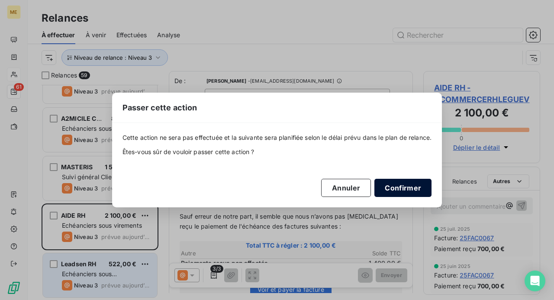
click at [395, 183] on button "Confirmer" at bounding box center [402, 188] width 57 height 18
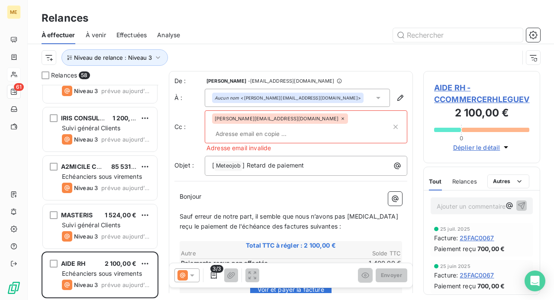
scroll to position [2596, 0]
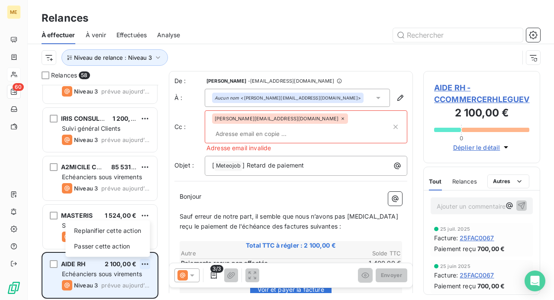
click at [144, 263] on html "ME 60 Relances À effectuer À venir Effectuées Analyse Niveau de relance : Nivea…" at bounding box center [277, 150] width 554 height 300
click at [129, 250] on div "Passer cette action" at bounding box center [107, 246] width 77 height 14
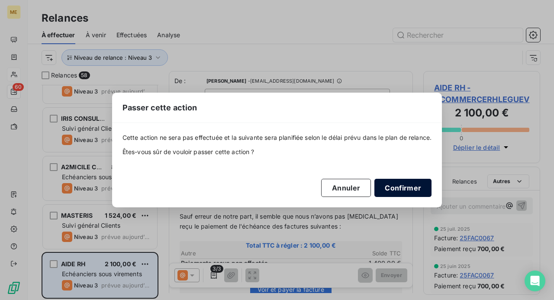
click at [401, 186] on button "Confirmer" at bounding box center [402, 188] width 57 height 18
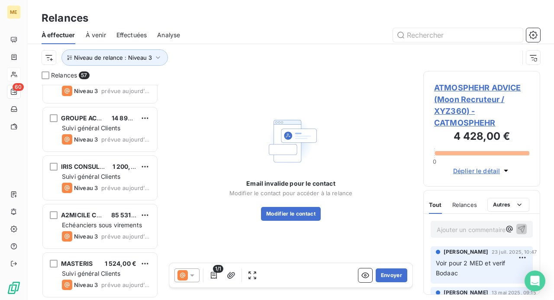
scroll to position [2548, 0]
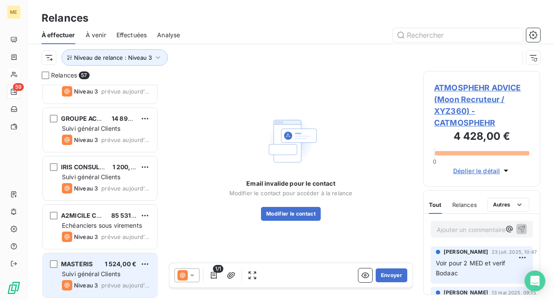
click at [109, 270] on div "Suivi général Clients" at bounding box center [106, 274] width 88 height 9
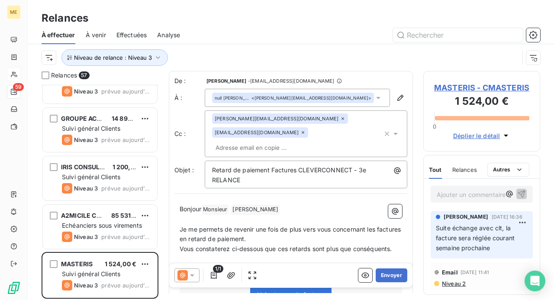
click at [190, 277] on icon at bounding box center [192, 275] width 9 height 9
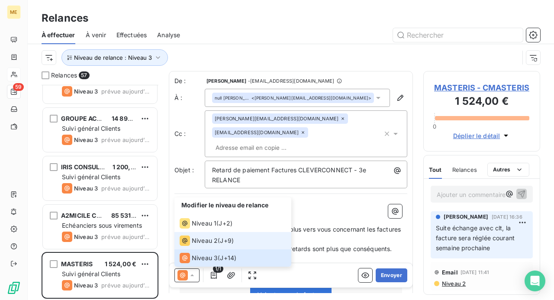
click at [211, 248] on li "Niveau 2 ( J+9 )" at bounding box center [232, 240] width 117 height 17
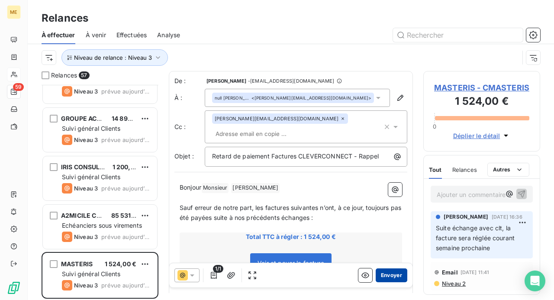
click at [385, 276] on button "Envoyer" at bounding box center [392, 275] width 32 height 14
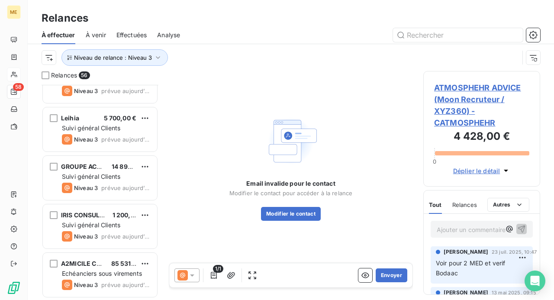
scroll to position [2499, 0]
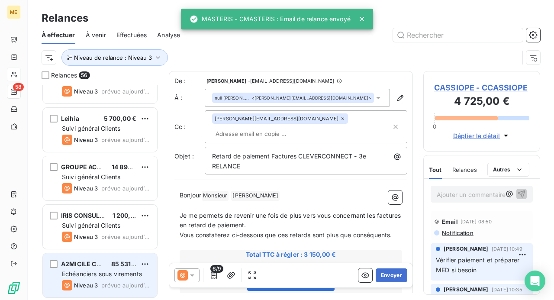
click at [123, 278] on div "A2MICILE CREATIVE 85 531,80 € Echéanciers sous virements Niveau 3 prévue [DATE]" at bounding box center [100, 275] width 114 height 44
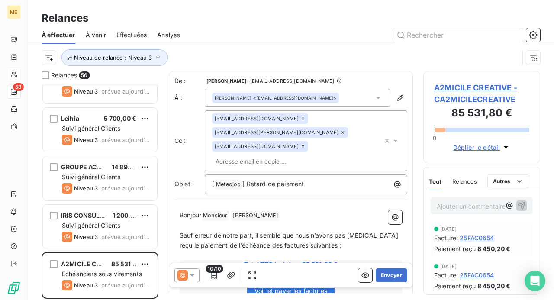
click at [190, 274] on icon at bounding box center [192, 275] width 9 height 9
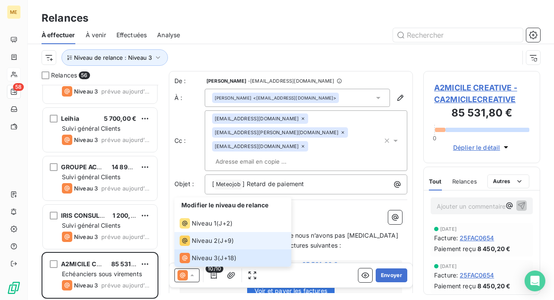
click at [212, 241] on span "Niveau 2" at bounding box center [205, 240] width 26 height 9
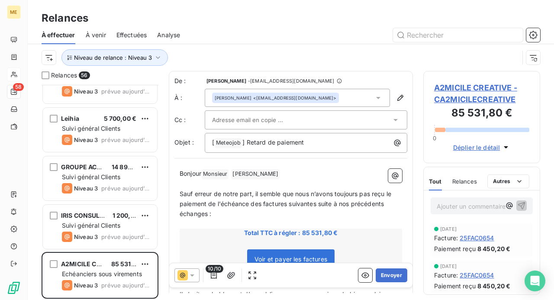
click at [454, 97] on span "A2MICILE CREATIVE - CA2MICILECREATIVE" at bounding box center [481, 93] width 95 height 23
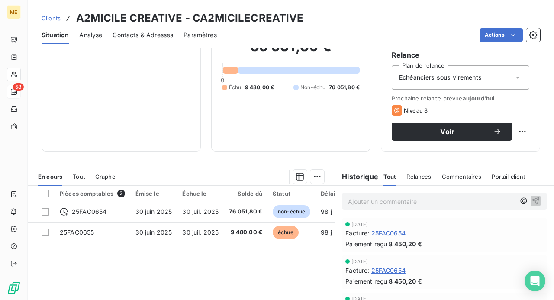
scroll to position [87, 0]
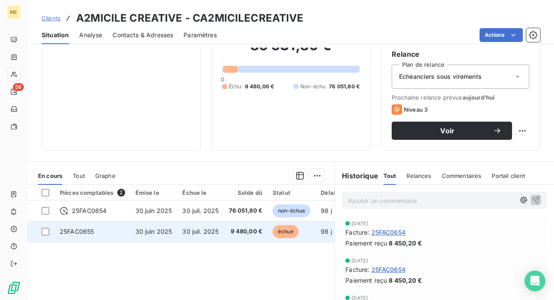
click at [229, 235] on td "9 480,00 €" at bounding box center [246, 231] width 44 height 21
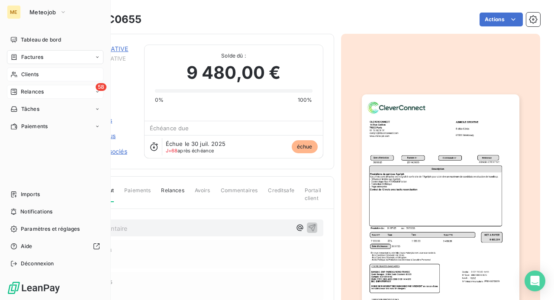
click at [21, 95] on span "Relances" at bounding box center [32, 92] width 23 height 8
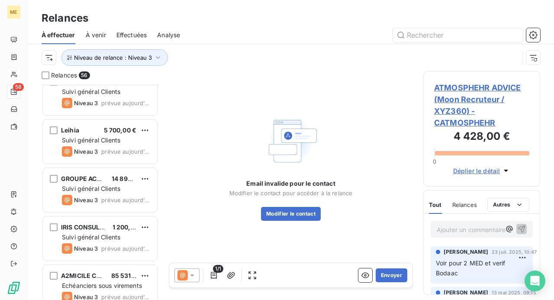
scroll to position [2499, 0]
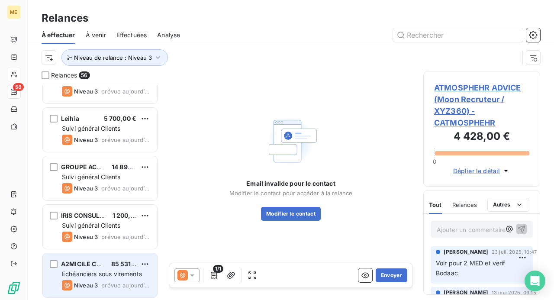
click at [100, 267] on div "A2MICILE CREATIVE" at bounding box center [82, 264] width 43 height 9
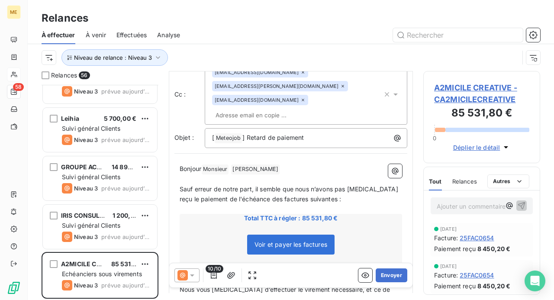
scroll to position [43, 0]
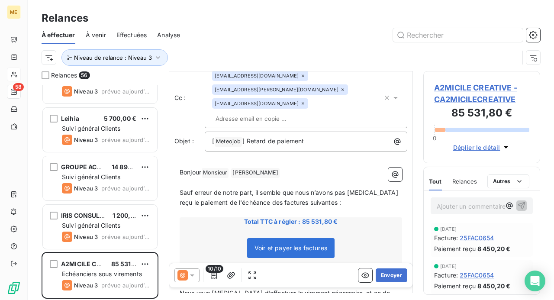
click at [280, 244] on span "Voir et payer les factures" at bounding box center [290, 247] width 73 height 7
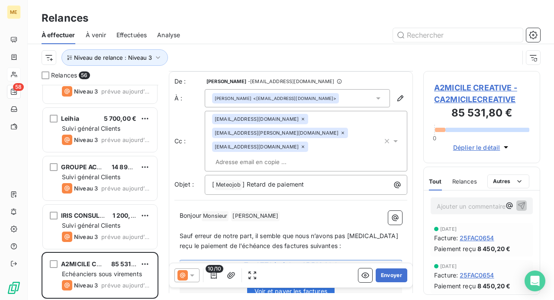
scroll to position [0, 0]
click at [190, 276] on icon at bounding box center [192, 275] width 9 height 9
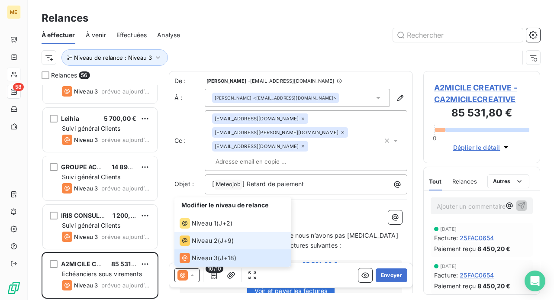
click at [210, 245] on div "Niveau 2" at bounding box center [199, 240] width 38 height 10
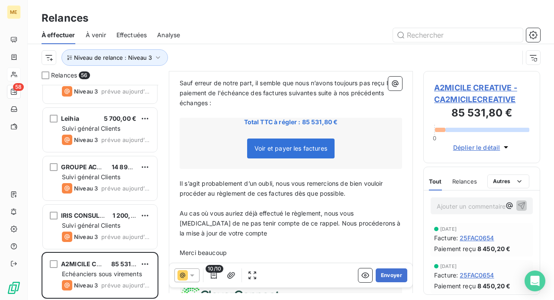
scroll to position [130, 0]
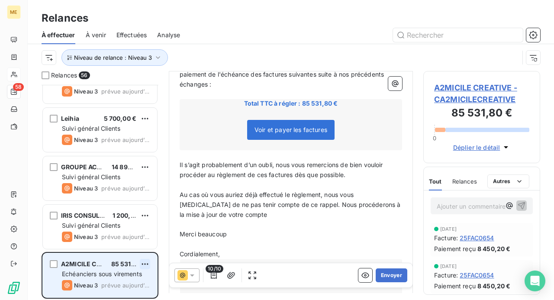
click at [145, 263] on html "ME 58 Relances À effectuer À venir Effectuées Analyse Niveau de relance : Nivea…" at bounding box center [277, 150] width 554 height 300
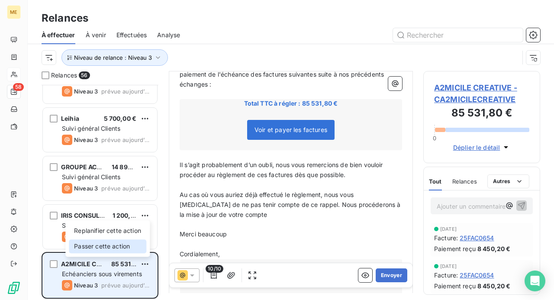
click at [120, 245] on div "Passer cette action" at bounding box center [107, 246] width 77 height 14
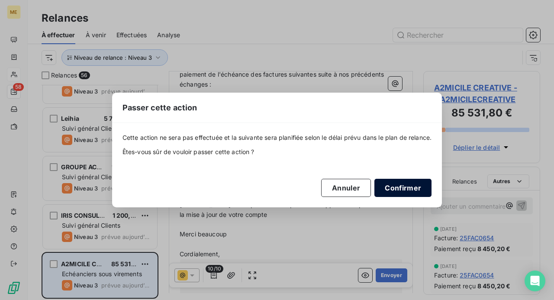
click at [402, 184] on button "Confirmer" at bounding box center [402, 188] width 57 height 18
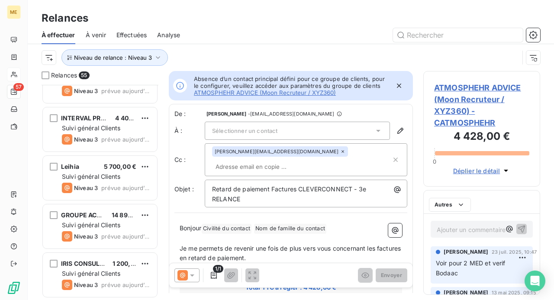
scroll to position [2451, 0]
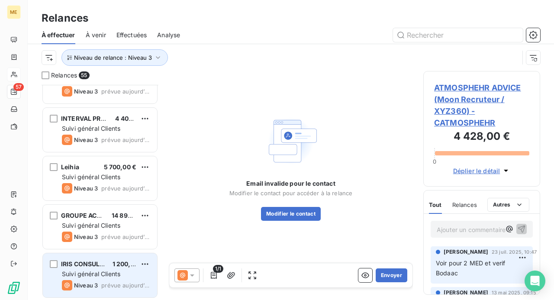
click at [107, 270] on span "Suivi général Clients" at bounding box center [91, 273] width 58 height 7
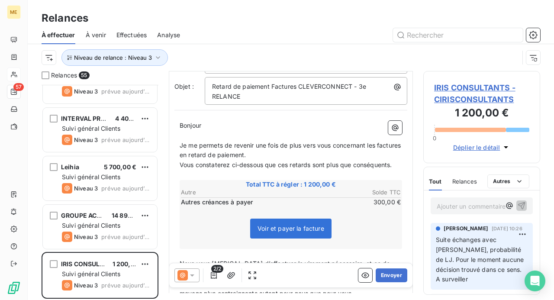
scroll to position [87, 0]
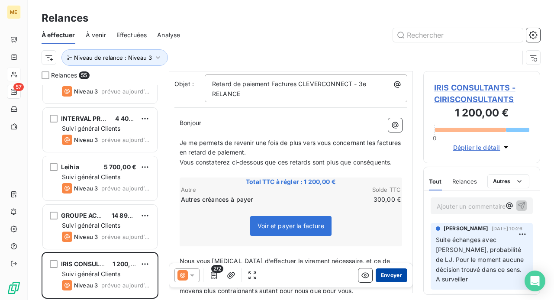
click at [388, 276] on button "Envoyer" at bounding box center [392, 275] width 32 height 14
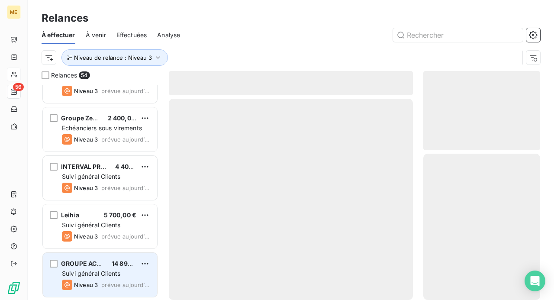
scroll to position [2402, 0]
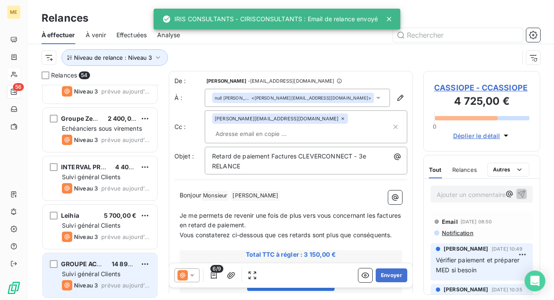
click at [122, 272] on div "Suivi général Clients" at bounding box center [106, 274] width 88 height 9
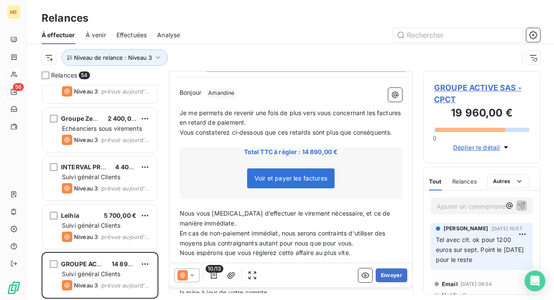
scroll to position [130, 0]
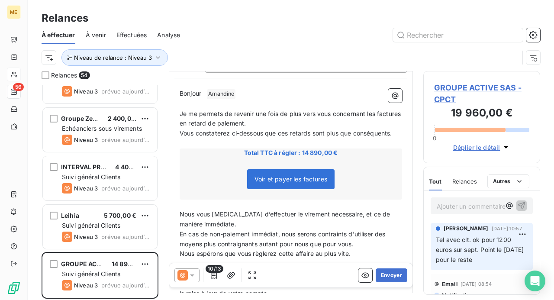
click at [193, 276] on icon at bounding box center [192, 275] width 9 height 9
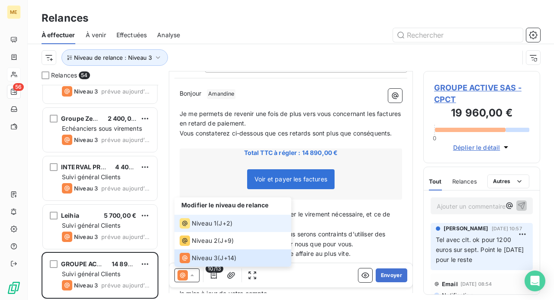
click at [215, 232] on li "Niveau 1 ( J+2 )" at bounding box center [232, 223] width 117 height 17
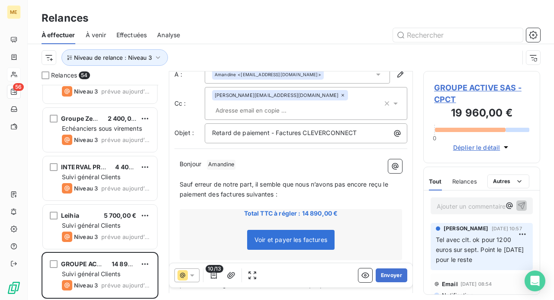
scroll to position [43, 0]
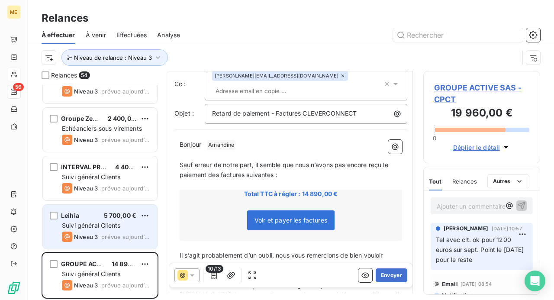
click at [126, 232] on div "Niveau 3 prévue aujourd’hui" at bounding box center [106, 237] width 88 height 10
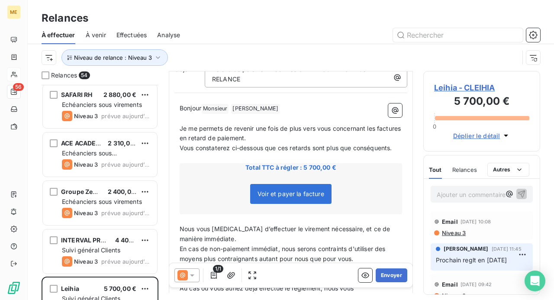
scroll to position [2402, 0]
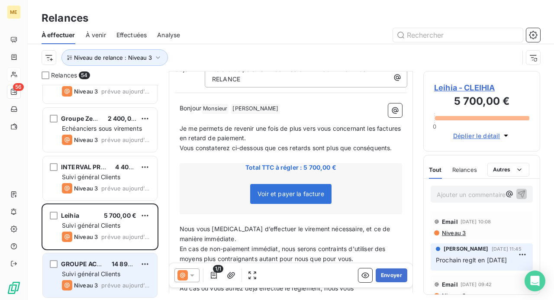
click at [94, 268] on div "GROUPE ACTIVE SAS 14 890,00 € Suivi général Clients Niveau 3 prévue [DATE]" at bounding box center [100, 275] width 114 height 44
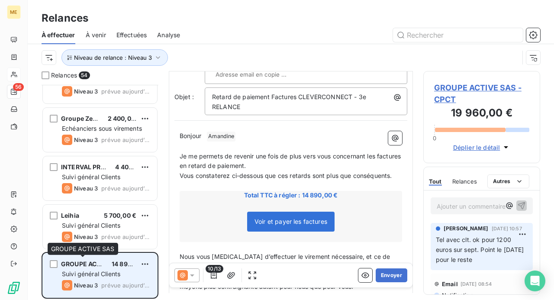
scroll to position [55, 0]
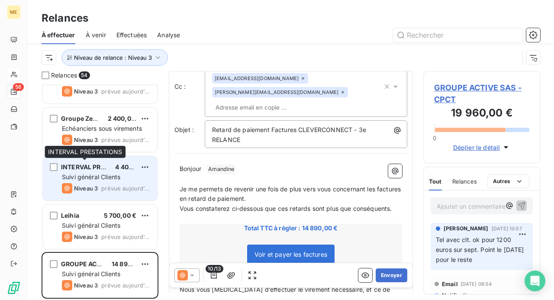
click at [104, 169] on span "INTERVAL PRESTATIONS" at bounding box center [98, 166] width 74 height 7
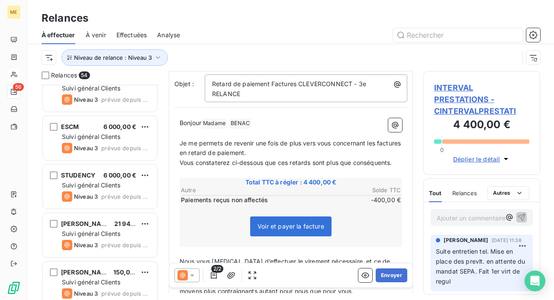
scroll to position [1320, 0]
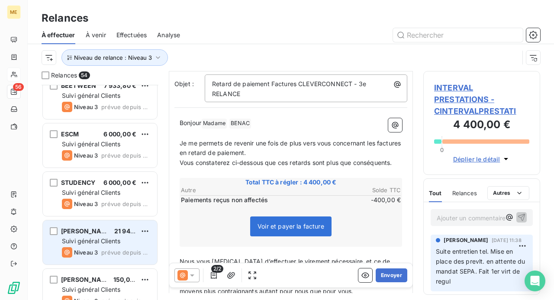
click at [90, 245] on div "[PERSON_NAME] ET MOI 21 940,00 € Suivi général Clients Niveau 3 prévue depuis 2…" at bounding box center [100, 242] width 114 height 44
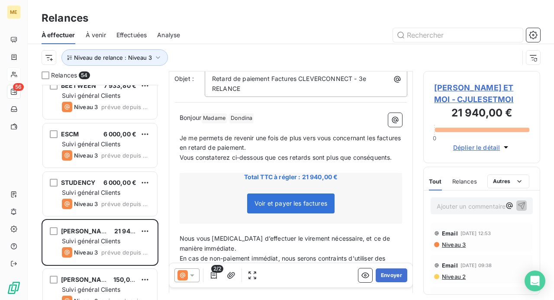
scroll to position [87, 0]
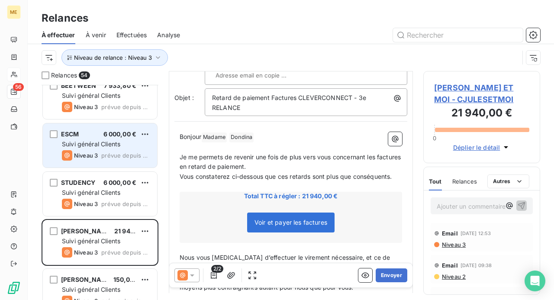
click at [96, 136] on div "ESCM 6 000,00 €" at bounding box center [106, 134] width 88 height 8
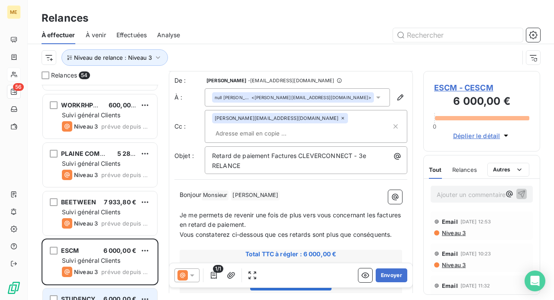
scroll to position [1191, 0]
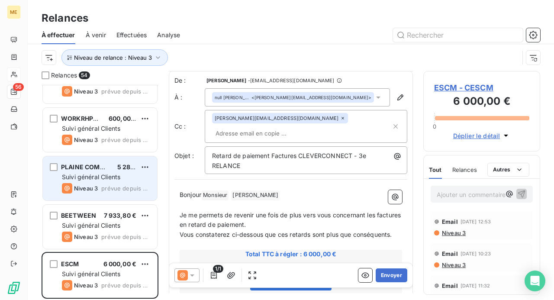
click at [112, 175] on span "Suivi général Clients" at bounding box center [91, 176] width 58 height 7
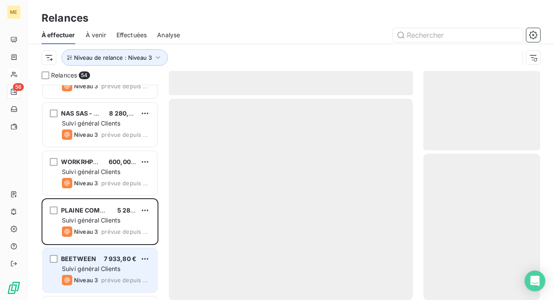
scroll to position [1104, 0]
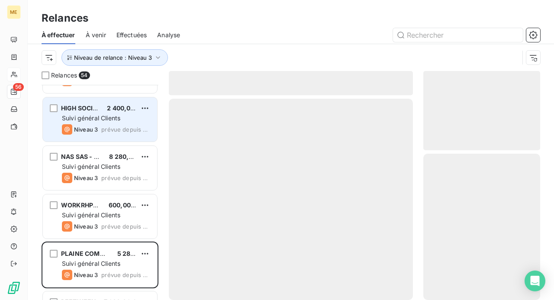
click at [100, 131] on div "Niveau 3 prévue depuis 2 jours" at bounding box center [106, 129] width 88 height 10
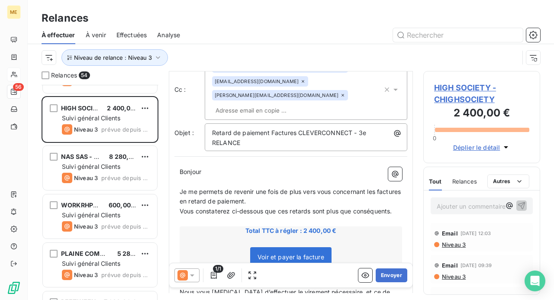
scroll to position [87, 0]
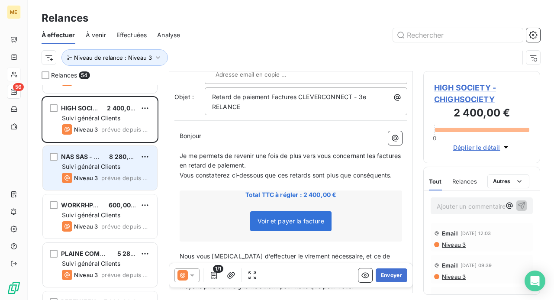
click at [127, 164] on div "Suivi général Clients" at bounding box center [106, 166] width 88 height 9
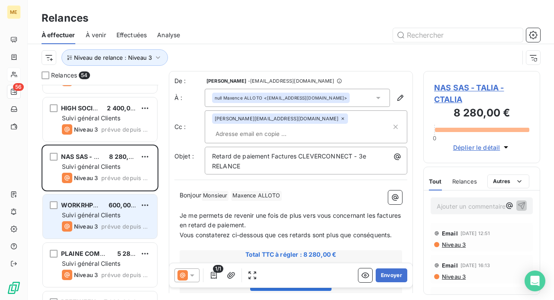
click at [113, 213] on span "Suivi général Clients" at bounding box center [91, 214] width 58 height 7
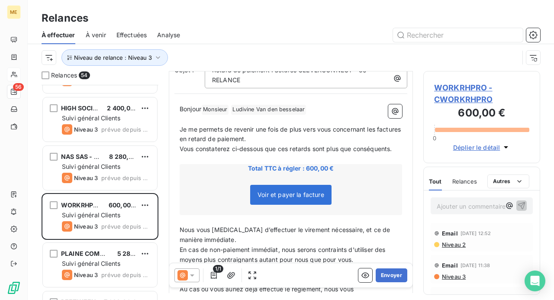
scroll to position [87, 0]
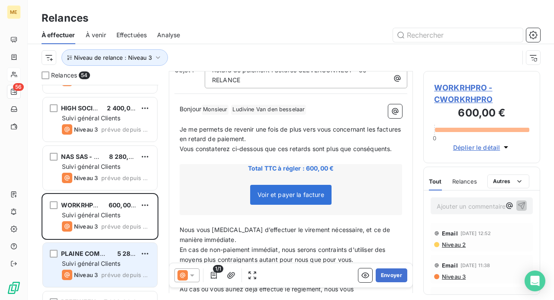
click at [109, 261] on span "Suivi général Clients" at bounding box center [91, 263] width 58 height 7
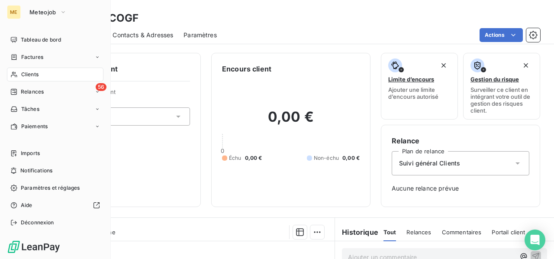
click at [33, 74] on span "Clients" at bounding box center [29, 75] width 17 height 8
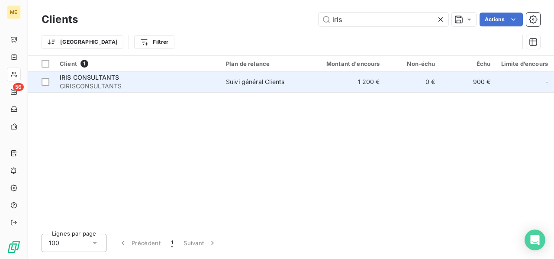
type input "iris"
click at [271, 86] on td "Suivi général Clients" at bounding box center [266, 81] width 90 height 21
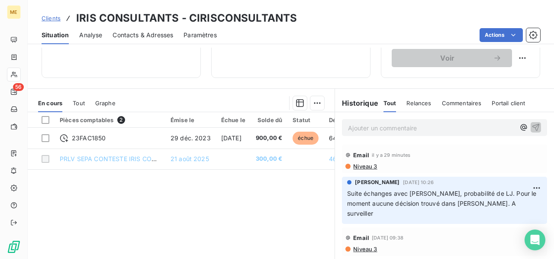
scroll to position [173, 0]
